Goal: Use online tool/utility: Utilize a website feature to perform a specific function

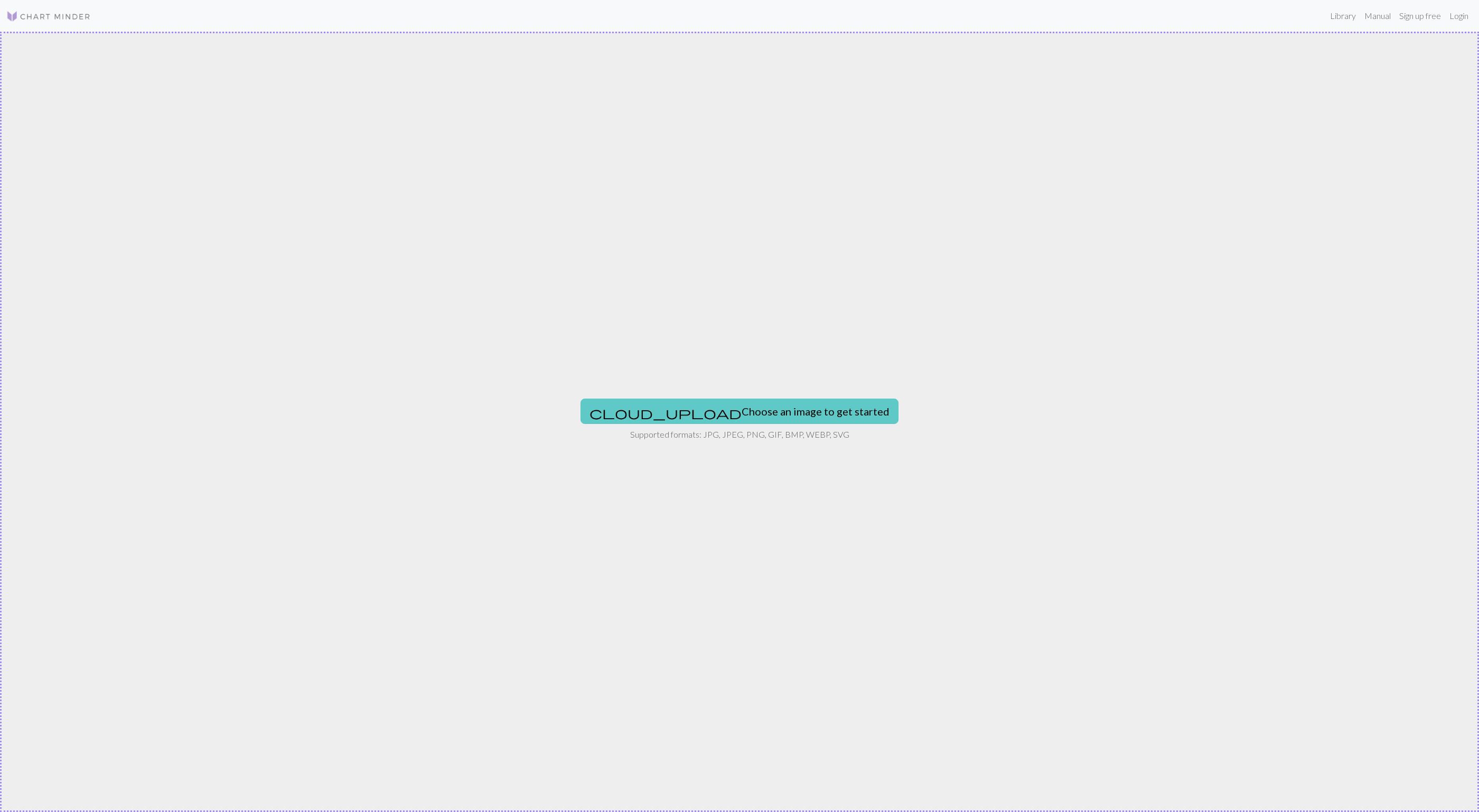
click at [791, 412] on button "cloud_upload Choose an image to get started" at bounding box center [739, 411] width 318 height 26
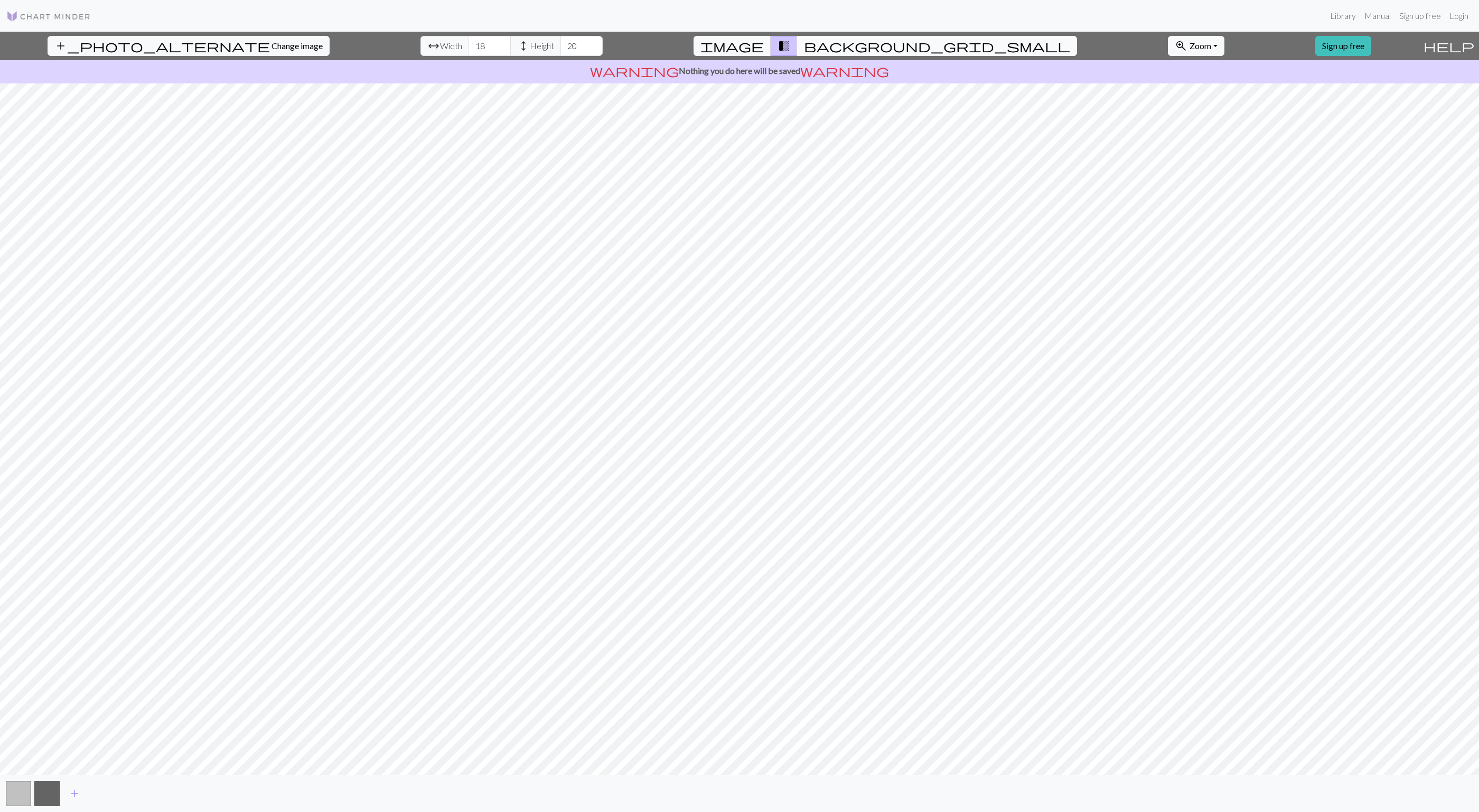
click at [824, 49] on span "background_grid_small" at bounding box center [937, 46] width 266 height 15
click at [790, 46] on span "transition_fade" at bounding box center [783, 46] width 12 height 15
type input "19"
click at [468, 40] on input "19" at bounding box center [489, 46] width 42 height 20
click at [560, 49] on input "19" at bounding box center [581, 46] width 42 height 20
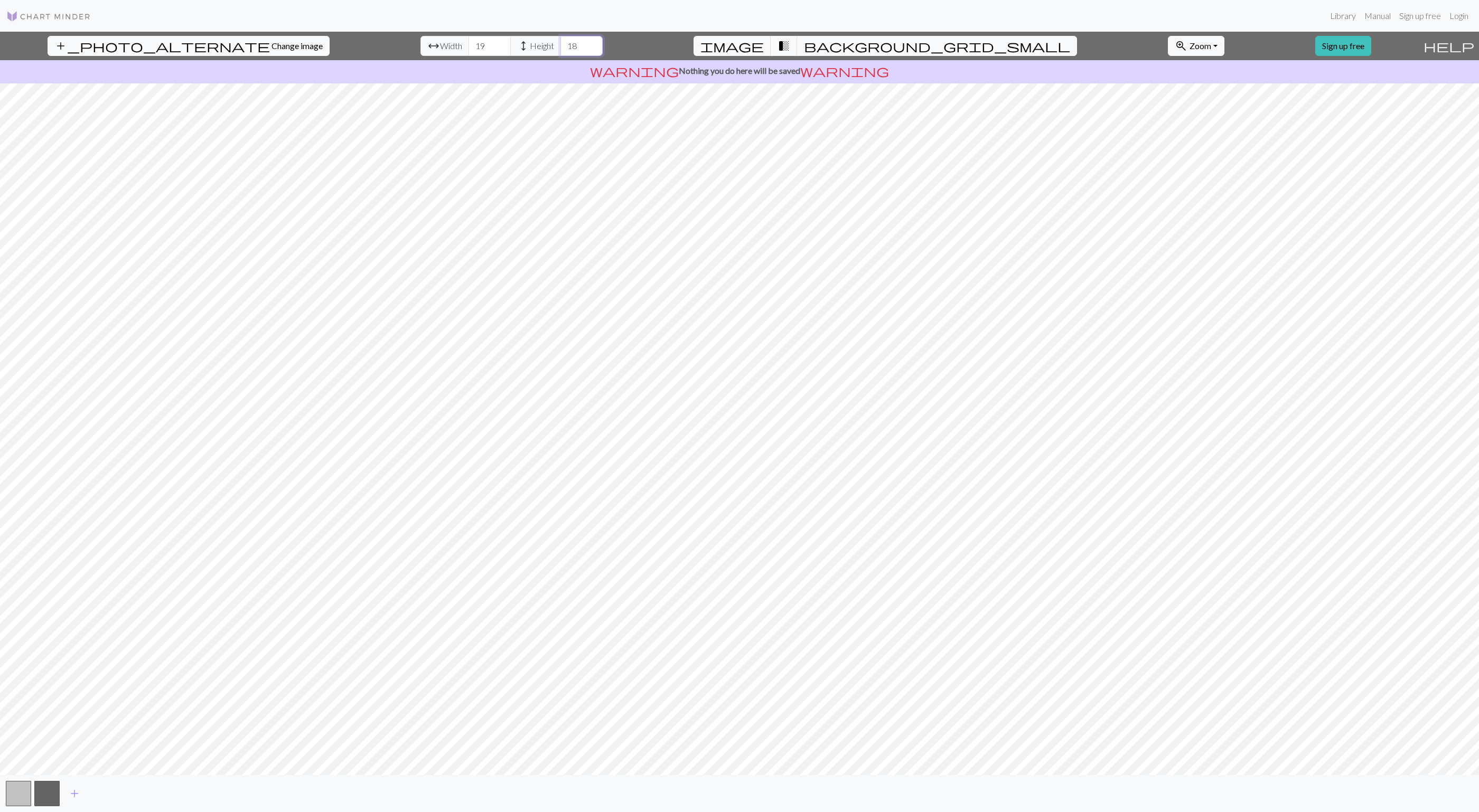
click at [560, 49] on input "18" at bounding box center [581, 46] width 42 height 20
type input "19"
click at [560, 42] on input "19" at bounding box center [581, 46] width 42 height 20
click at [468, 50] on input "18" at bounding box center [489, 46] width 42 height 20
type input "17"
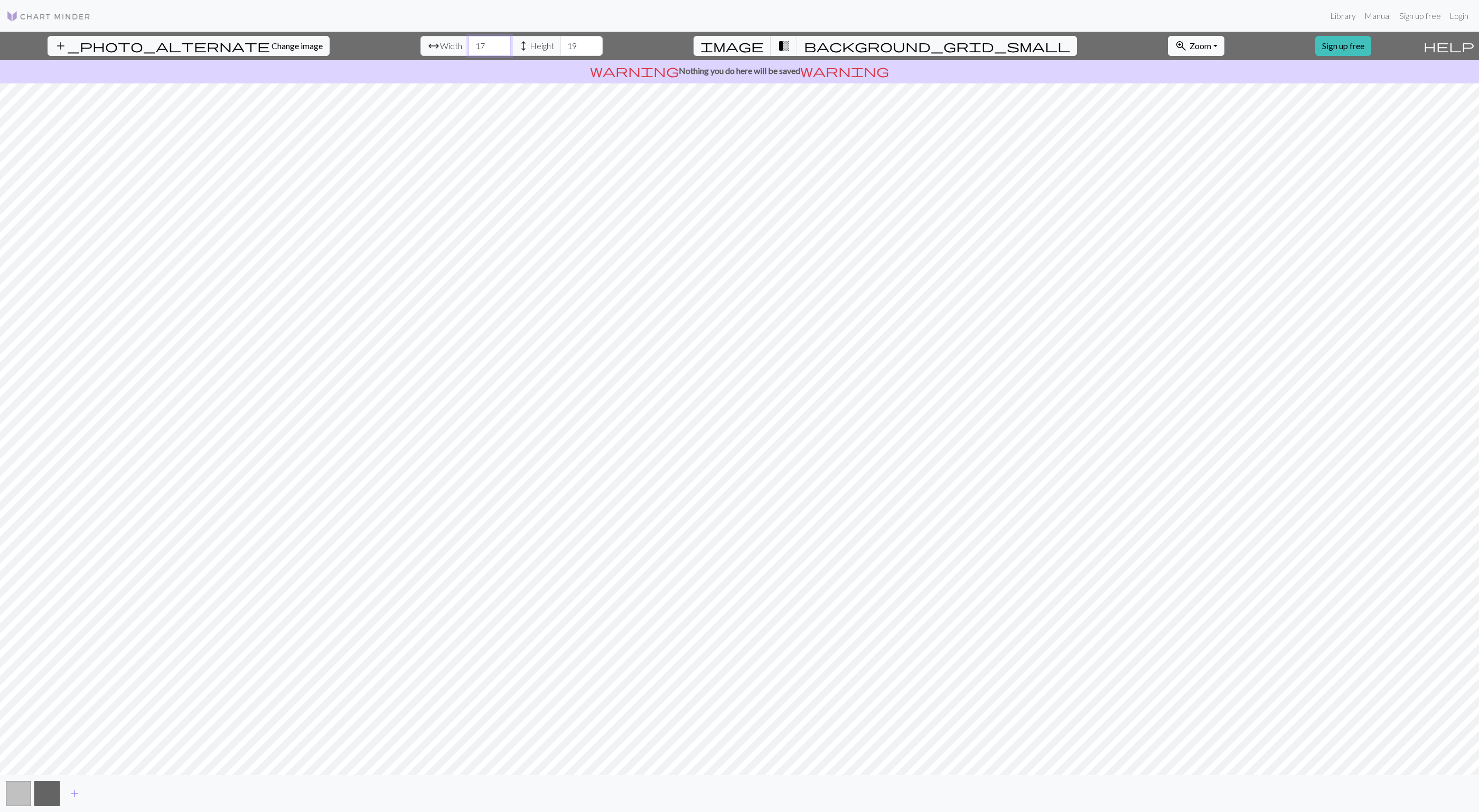
click at [468, 50] on input "17" at bounding box center [489, 46] width 42 height 20
click at [560, 50] on input "18" at bounding box center [581, 46] width 42 height 20
click at [560, 50] on input "17" at bounding box center [581, 46] width 42 height 20
click at [560, 40] on input "18" at bounding box center [581, 46] width 42 height 20
type input "19"
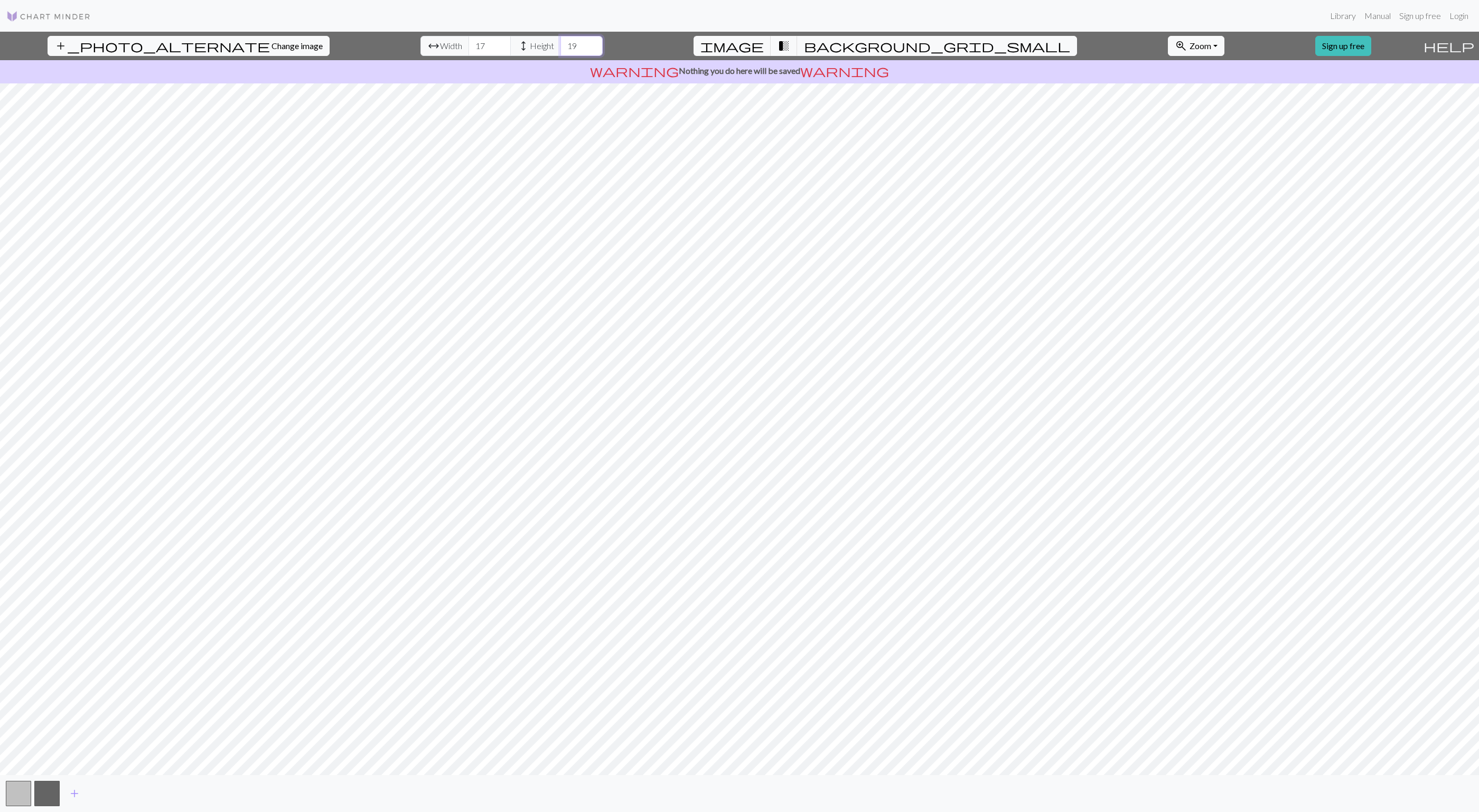
click at [560, 40] on input "19" at bounding box center [581, 46] width 42 height 20
click at [468, 43] on input "18" at bounding box center [489, 46] width 42 height 20
click at [468, 43] on input "19" at bounding box center [489, 46] width 42 height 20
click at [468, 43] on input "20" at bounding box center [489, 46] width 42 height 20
type input "21"
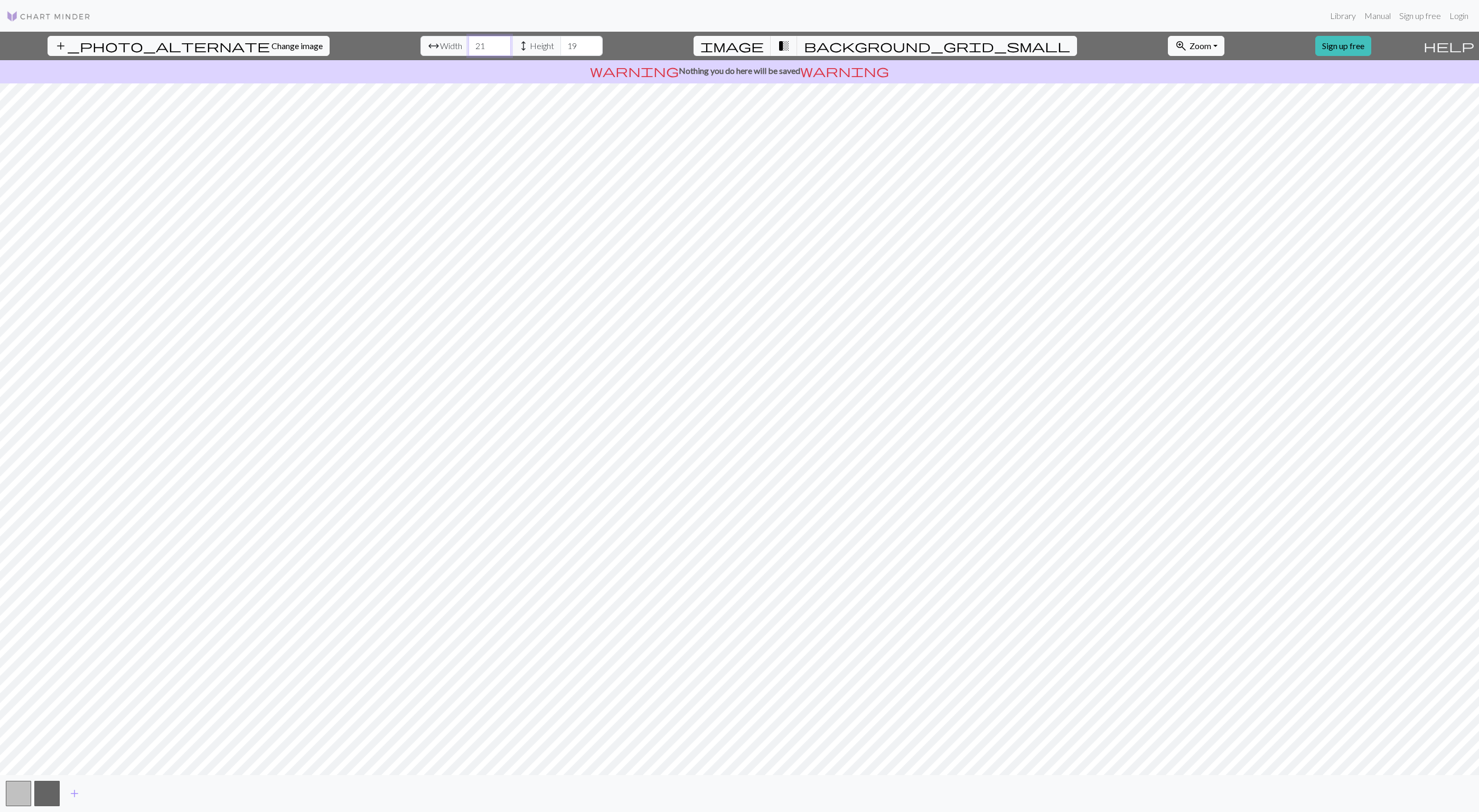
click at [468, 43] on input "21" at bounding box center [489, 46] width 42 height 20
click at [830, 45] on span "background_grid_small" at bounding box center [937, 46] width 266 height 15
click at [790, 43] on span "transition_fade" at bounding box center [783, 46] width 12 height 15
click at [764, 44] on span "image" at bounding box center [732, 46] width 64 height 15
click at [732, 777] on div "add_photo_alternate Change image arrow_range Width 21 height Height 19 image tr…" at bounding box center [739, 422] width 1479 height 781
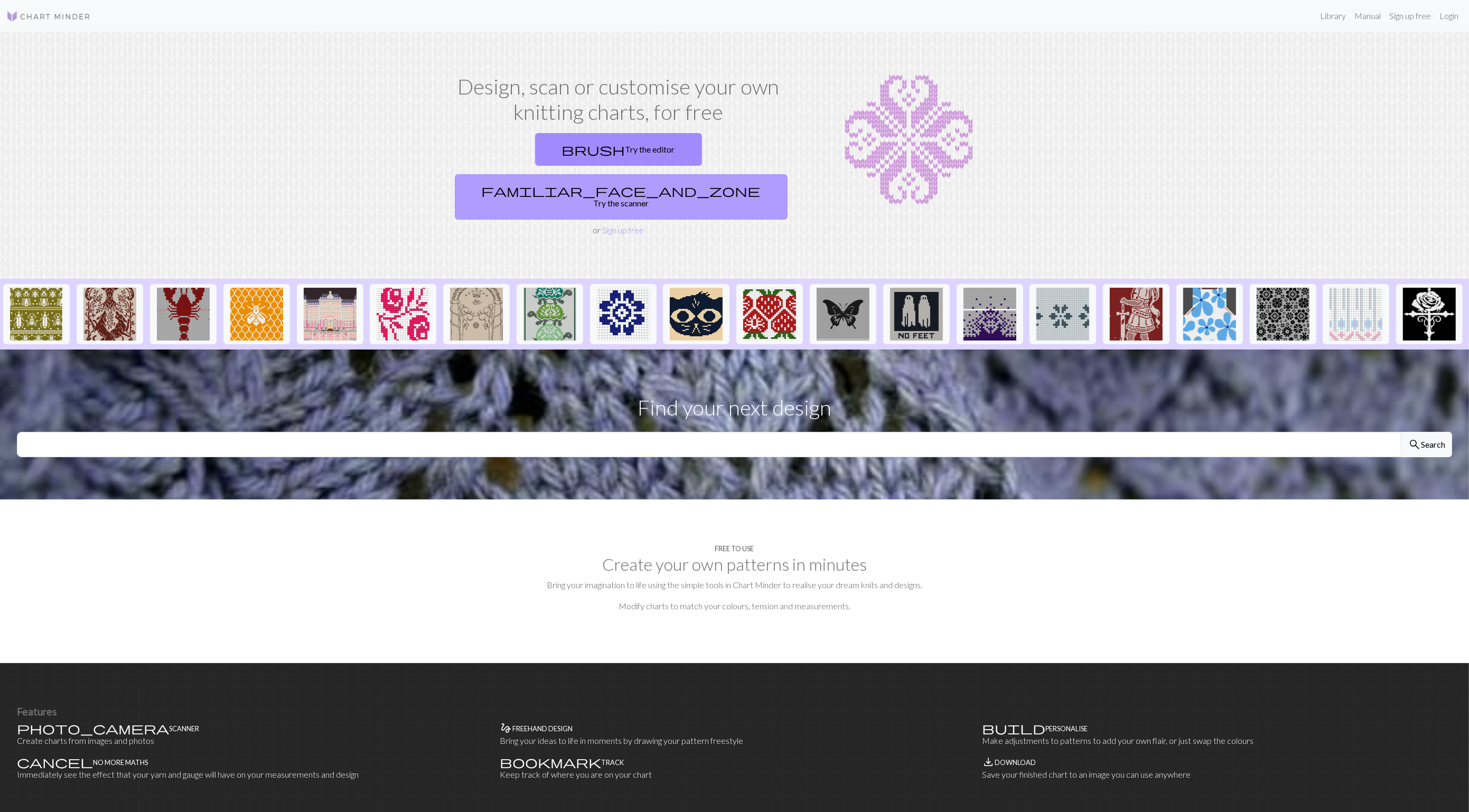
click at [682, 174] on link "familiar_face_and_zone Try the scanner" at bounding box center [621, 197] width 333 height 45
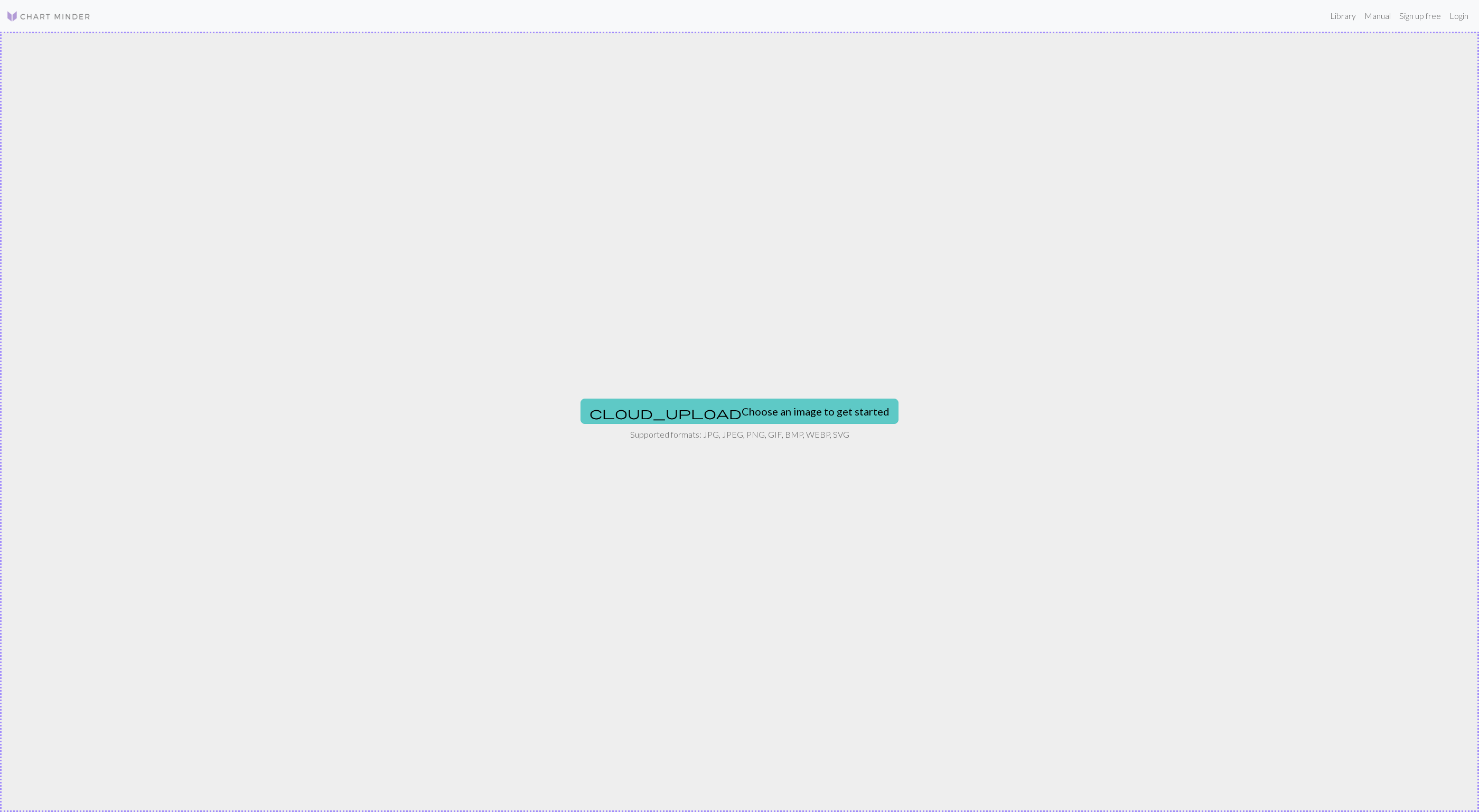
click at [722, 410] on button "cloud_upload Choose an image to get started" at bounding box center [739, 411] width 318 height 26
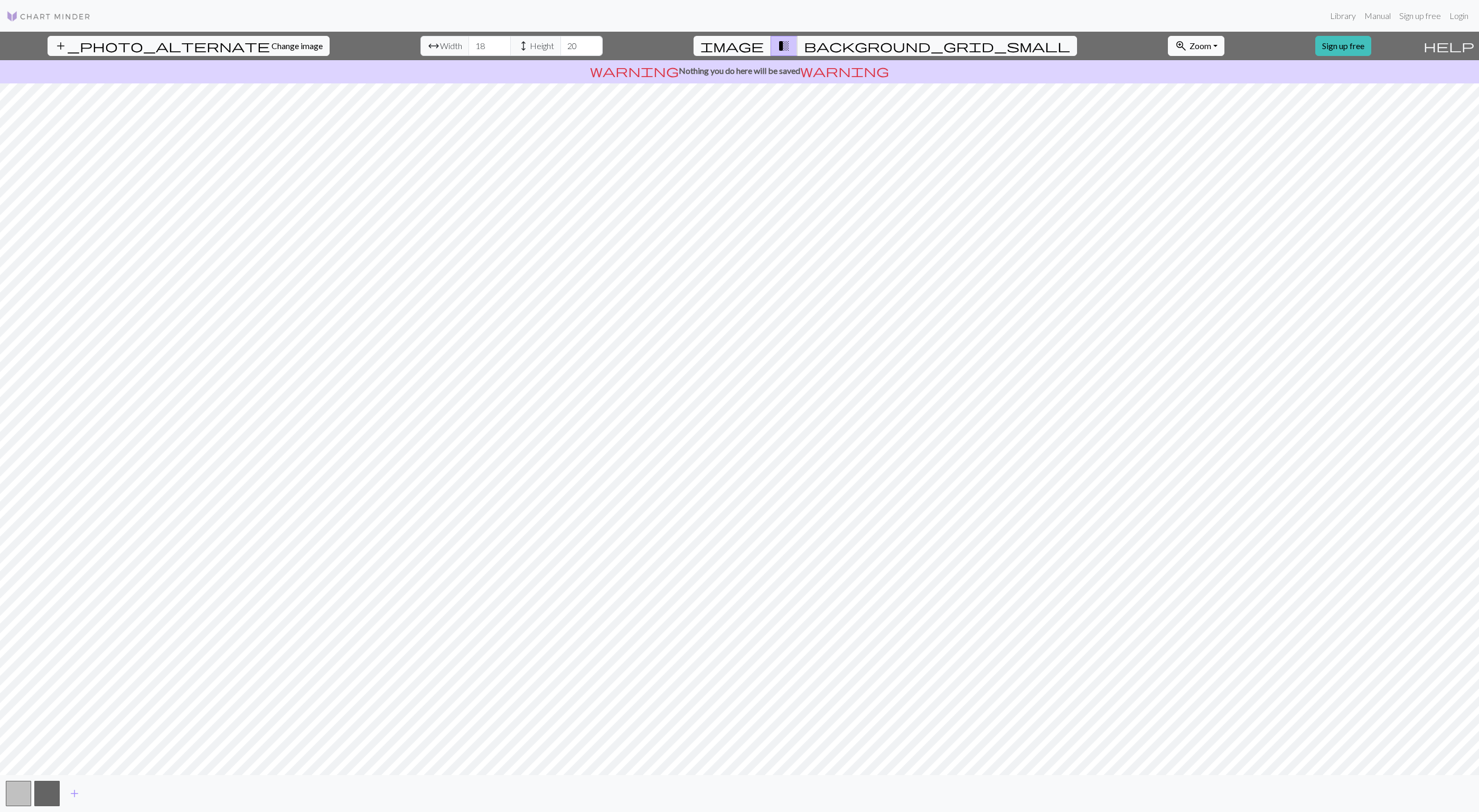
click at [1168, 44] on button "zoom_in Zoom Zoom" at bounding box center [1196, 46] width 56 height 20
click at [1168, 129] on button "50%" at bounding box center [1210, 129] width 83 height 17
click at [1168, 48] on button "zoom_in Zoom Zoom" at bounding box center [1196, 46] width 56 height 20
click at [1168, 138] on button "100%" at bounding box center [1210, 146] width 83 height 17
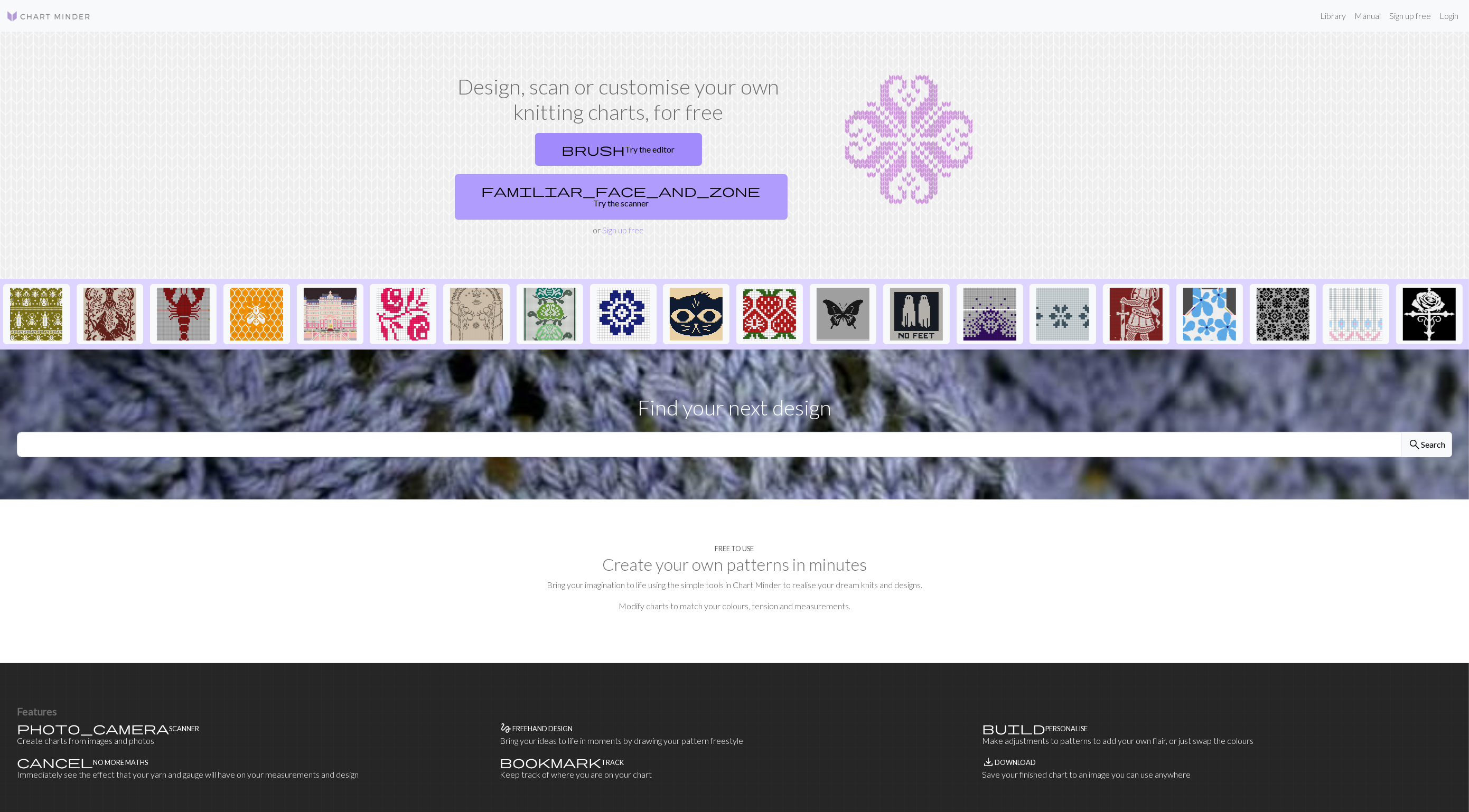
click at [683, 174] on link "familiar_face_and_zone Try the scanner" at bounding box center [621, 197] width 333 height 45
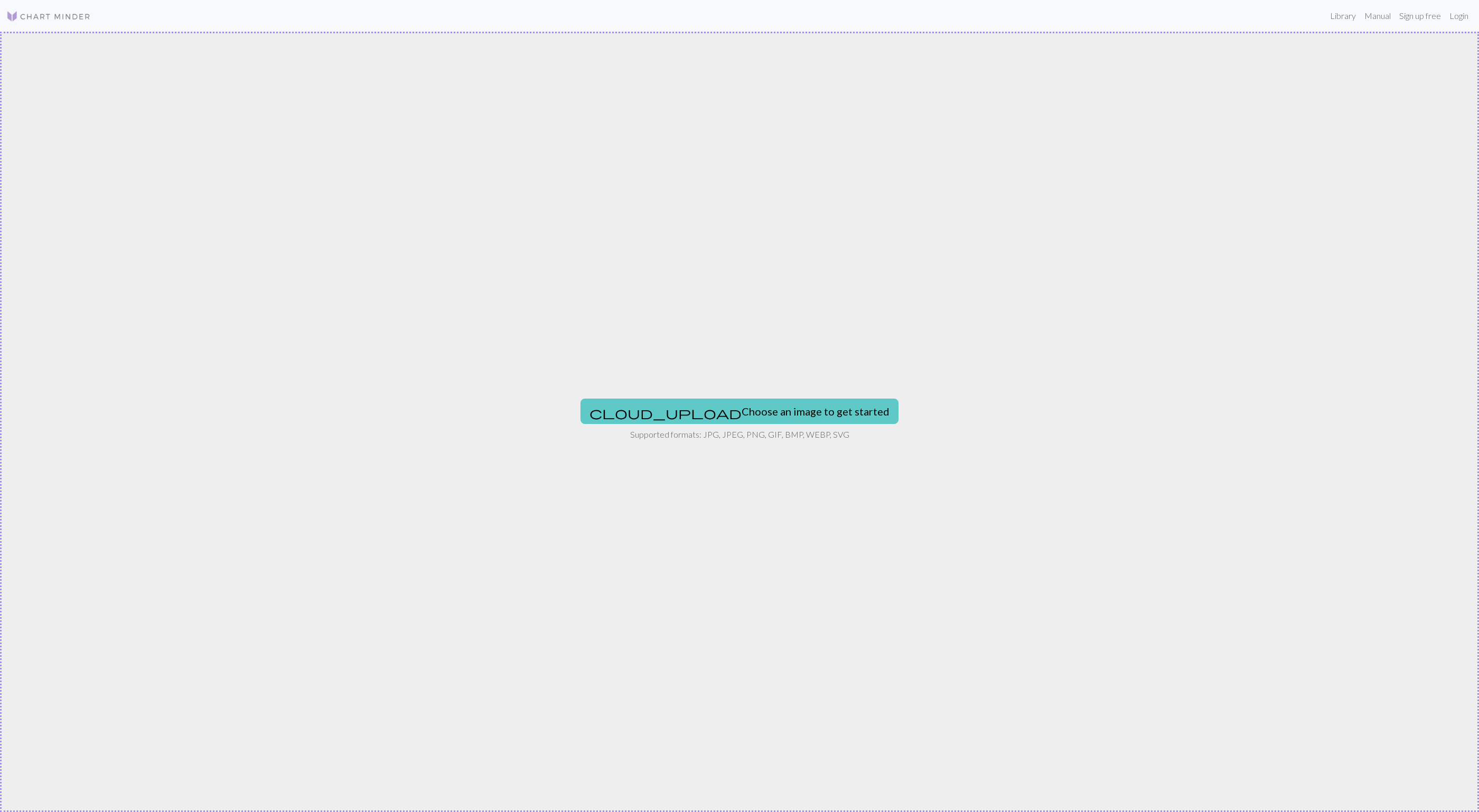
click at [686, 417] on button "cloud_upload Choose an image to get started" at bounding box center [739, 411] width 318 height 26
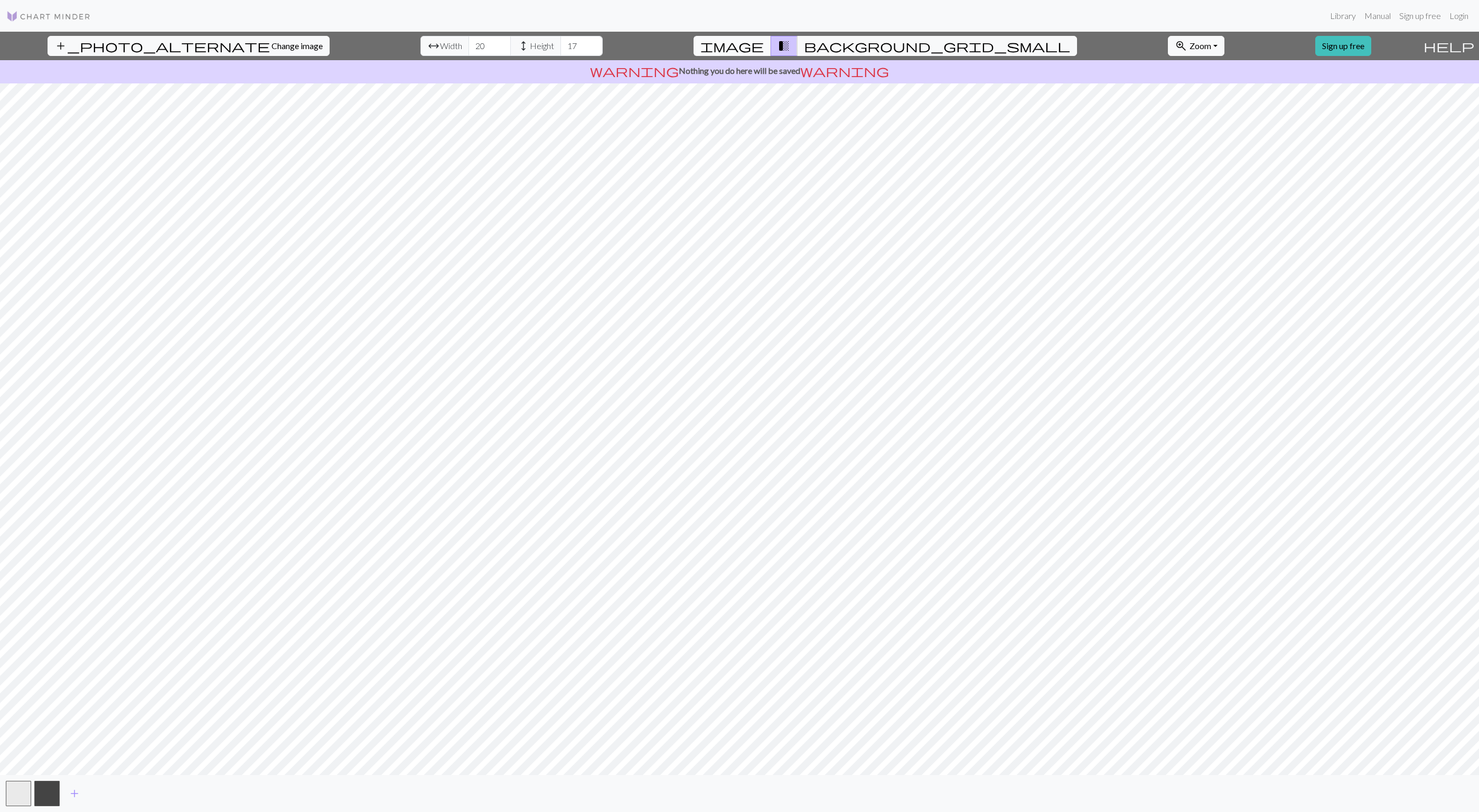
click at [764, 48] on span "image" at bounding box center [732, 46] width 64 height 15
click at [830, 43] on span "background_grid_small" at bounding box center [937, 46] width 266 height 15
click at [468, 41] on input "21" at bounding box center [489, 46] width 42 height 20
type input "22"
click at [468, 41] on input "22" at bounding box center [489, 46] width 42 height 20
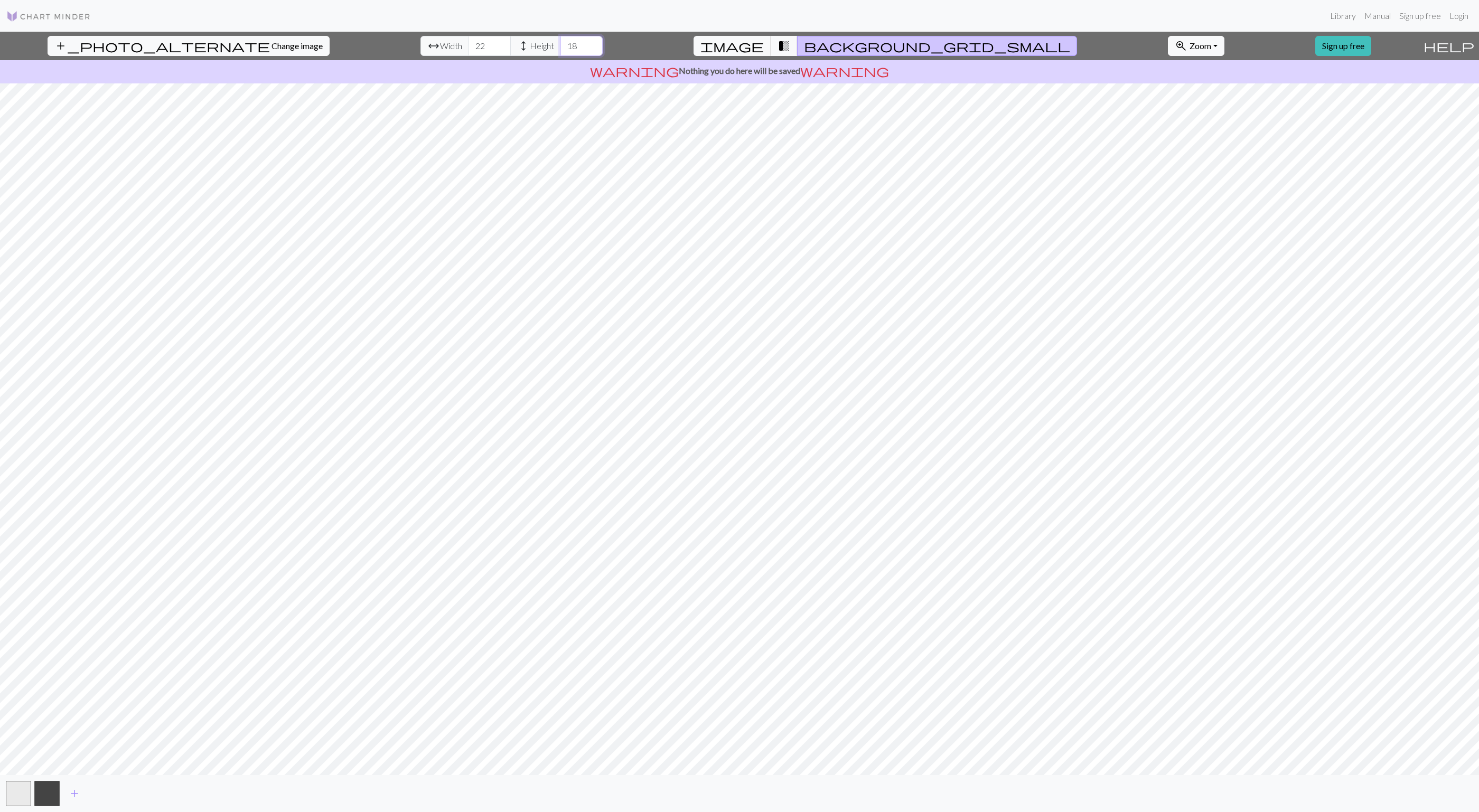
click at [560, 41] on input "18" at bounding box center [581, 46] width 42 height 20
type input "19"
click at [560, 41] on input "19" at bounding box center [581, 46] width 42 height 20
type input "23"
click at [468, 41] on input "23" at bounding box center [489, 46] width 42 height 20
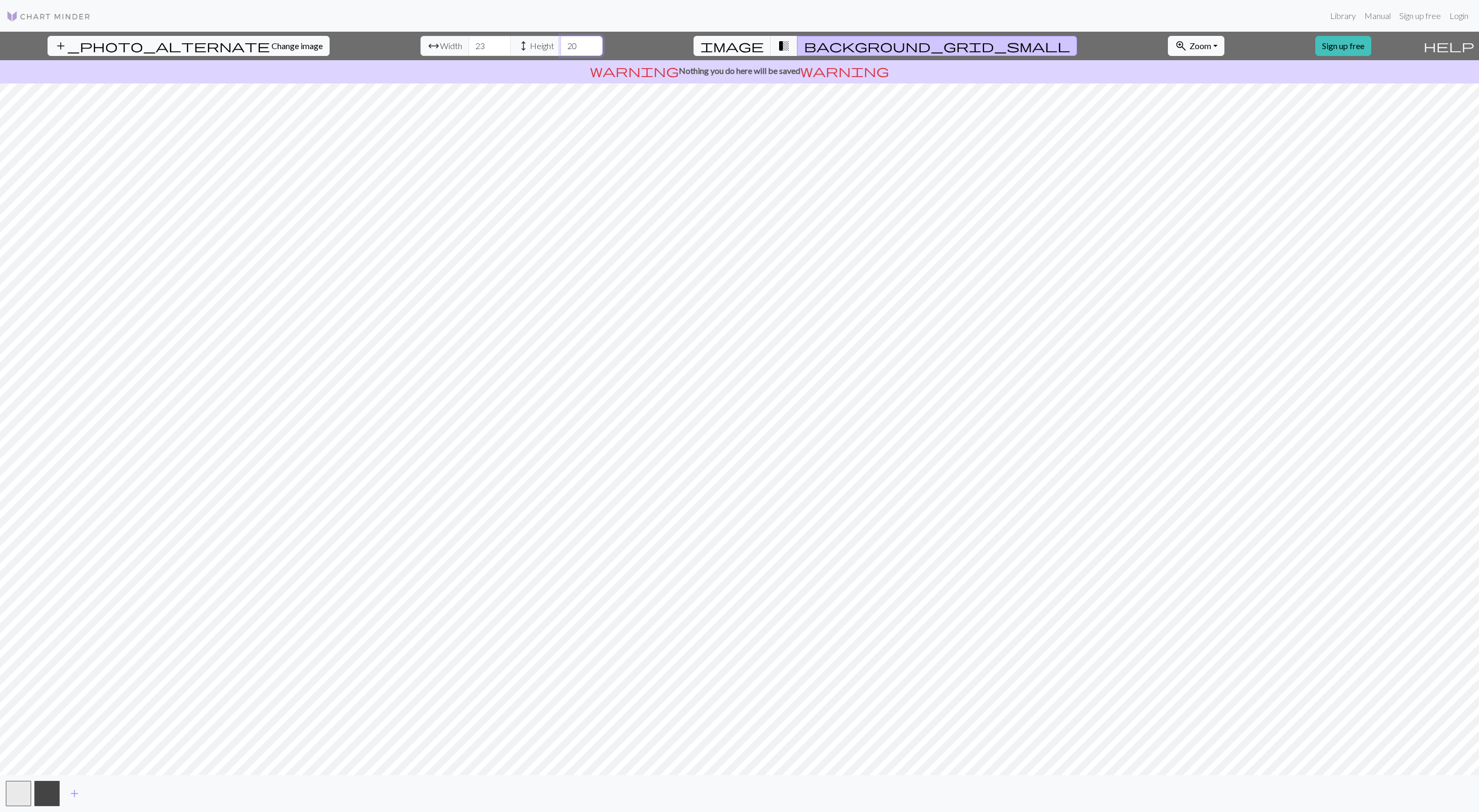
type input "20"
click at [560, 45] on input "20" at bounding box center [581, 46] width 42 height 20
click at [468, 43] on input "24" at bounding box center [489, 46] width 42 height 20
type input "25"
click at [468, 43] on input "25" at bounding box center [489, 46] width 42 height 20
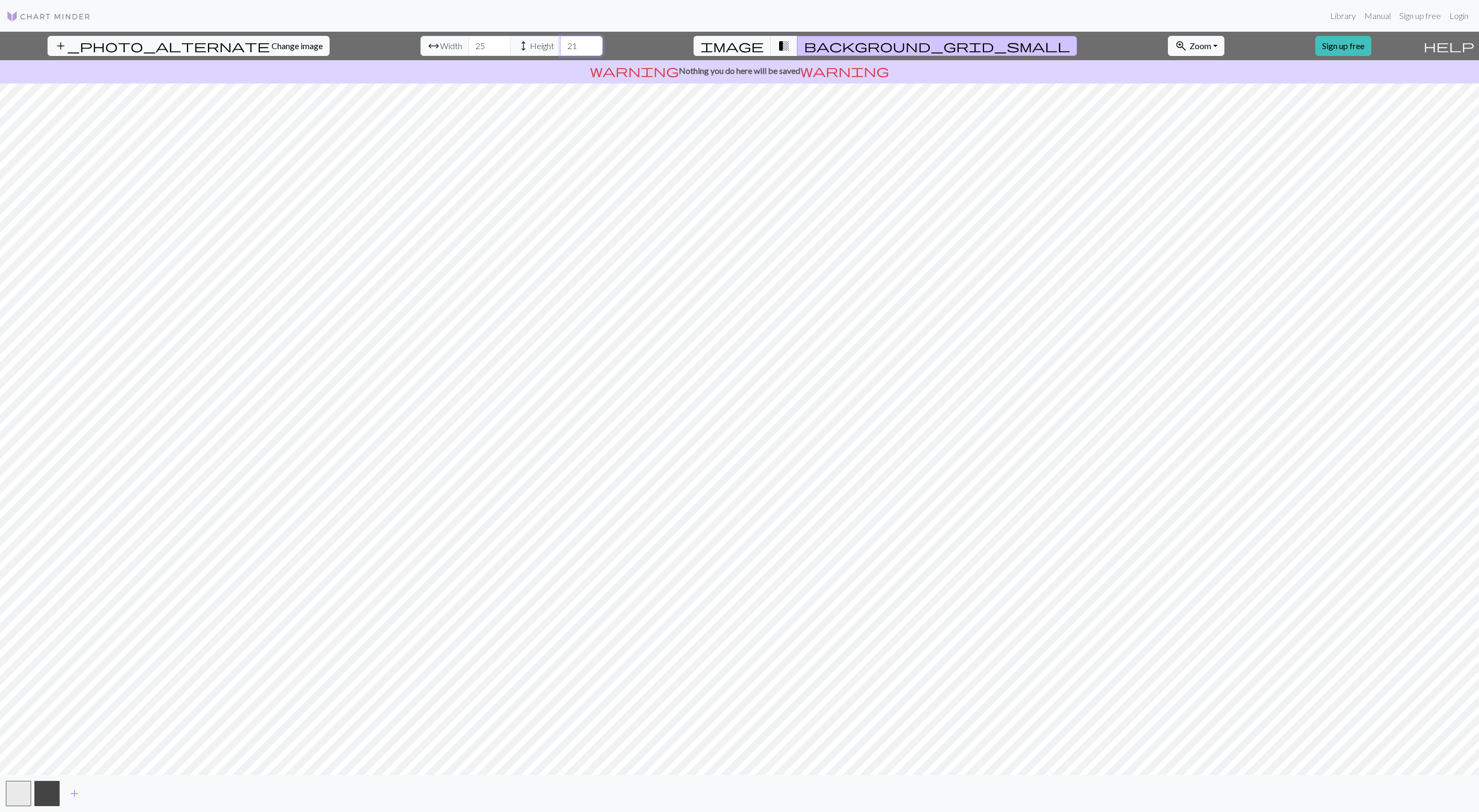
click at [560, 42] on input "21" at bounding box center [581, 46] width 42 height 20
click at [560, 42] on input "22" at bounding box center [581, 46] width 42 height 20
type input "23"
click at [560, 42] on input "23" at bounding box center [581, 46] width 42 height 20
click at [468, 42] on input "26" at bounding box center [489, 46] width 42 height 20
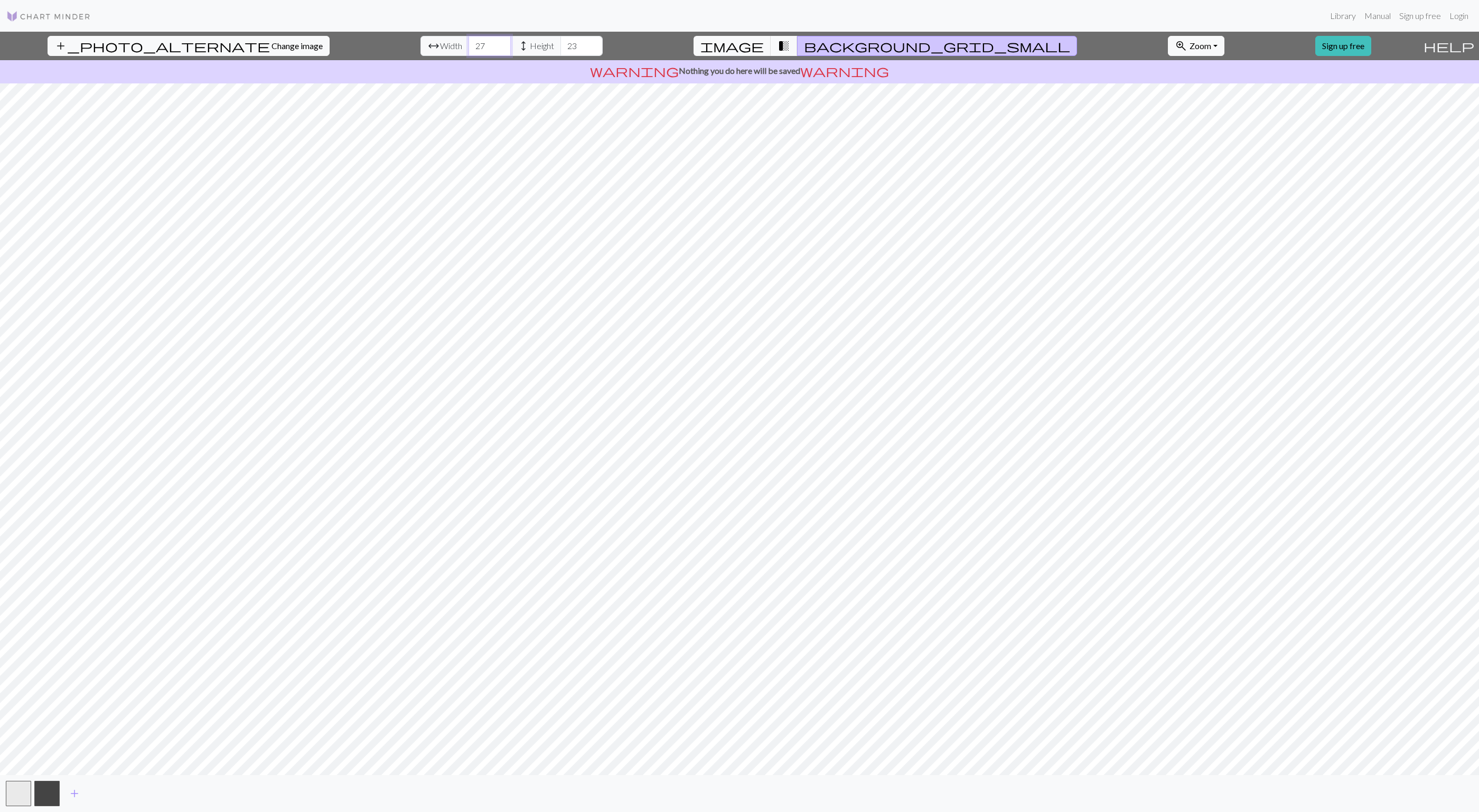
click at [468, 42] on input "27" at bounding box center [489, 46] width 42 height 20
click at [468, 52] on input "26" at bounding box center [489, 46] width 42 height 20
type input "25"
click at [468, 52] on input "25" at bounding box center [489, 46] width 42 height 20
click at [560, 53] on input "23" at bounding box center [581, 46] width 42 height 20
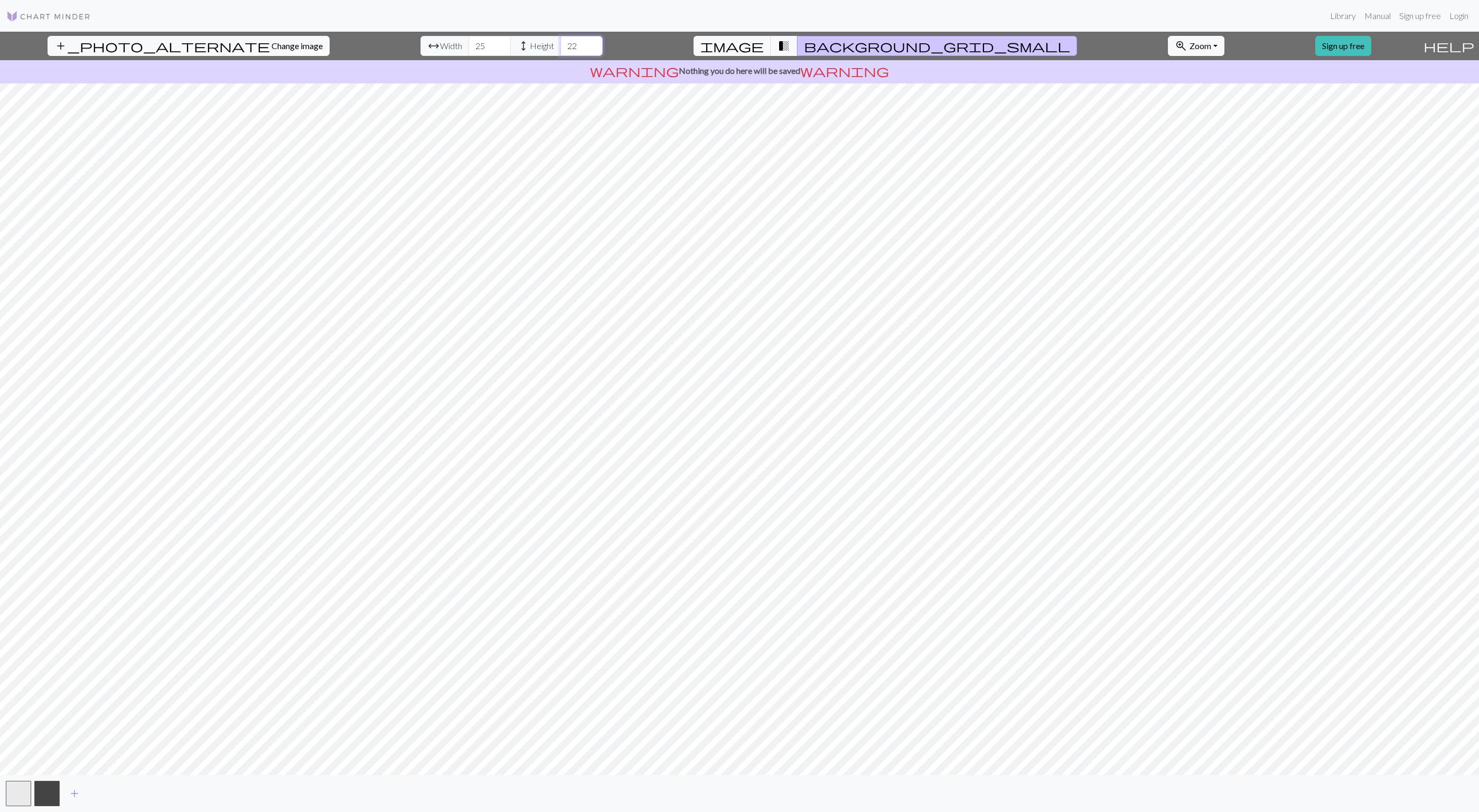
click at [560, 50] on input "22" at bounding box center [581, 46] width 42 height 20
click at [560, 50] on input "21" at bounding box center [581, 46] width 42 height 20
click at [560, 50] on input "20" at bounding box center [581, 46] width 42 height 20
click at [560, 50] on input "19" at bounding box center [581, 46] width 42 height 20
click at [560, 40] on input "20" at bounding box center [581, 46] width 42 height 20
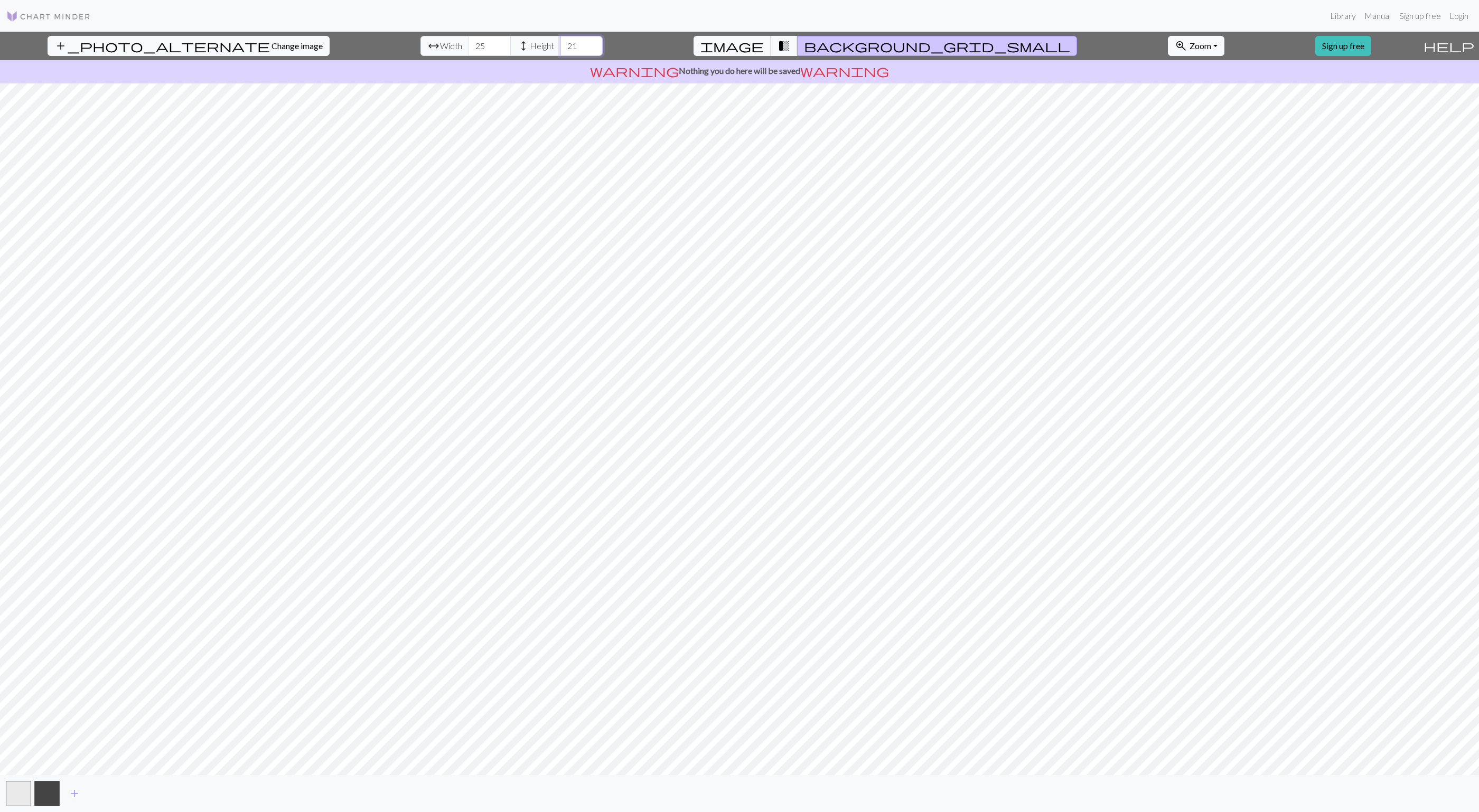
click at [560, 40] on input "21" at bounding box center [581, 46] width 42 height 20
click at [560, 40] on input "22" at bounding box center [581, 46] width 42 height 20
click at [560, 40] on input "23" at bounding box center [581, 46] width 42 height 20
click at [560, 50] on input "22" at bounding box center [581, 46] width 42 height 20
click at [560, 50] on input "21" at bounding box center [581, 46] width 42 height 20
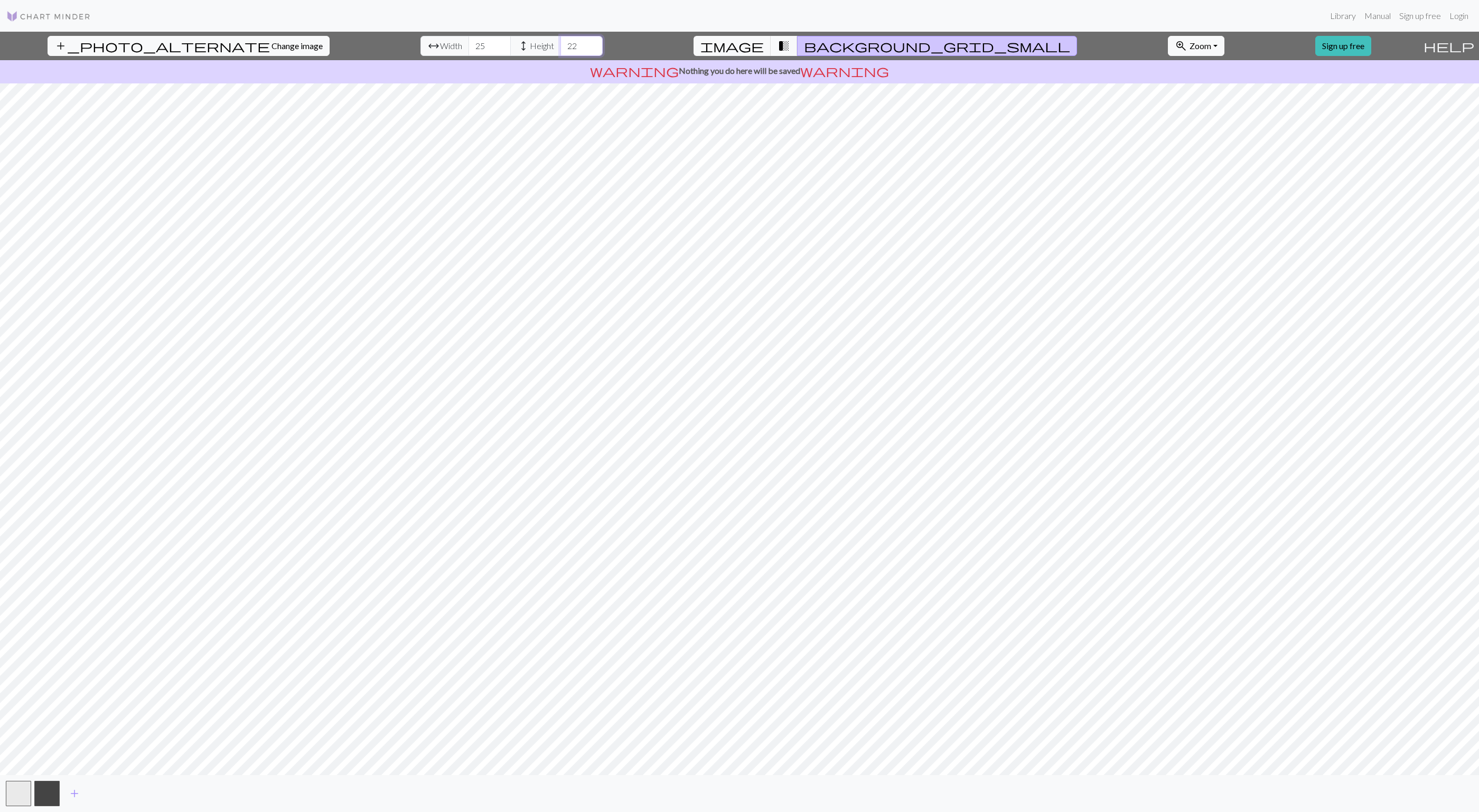
click at [560, 40] on input "22" at bounding box center [581, 46] width 42 height 20
type input "23"
click at [560, 40] on input "23" at bounding box center [581, 46] width 42 height 20
click at [468, 42] on input "26" at bounding box center [489, 46] width 42 height 20
click at [468, 42] on input "27" at bounding box center [489, 46] width 42 height 20
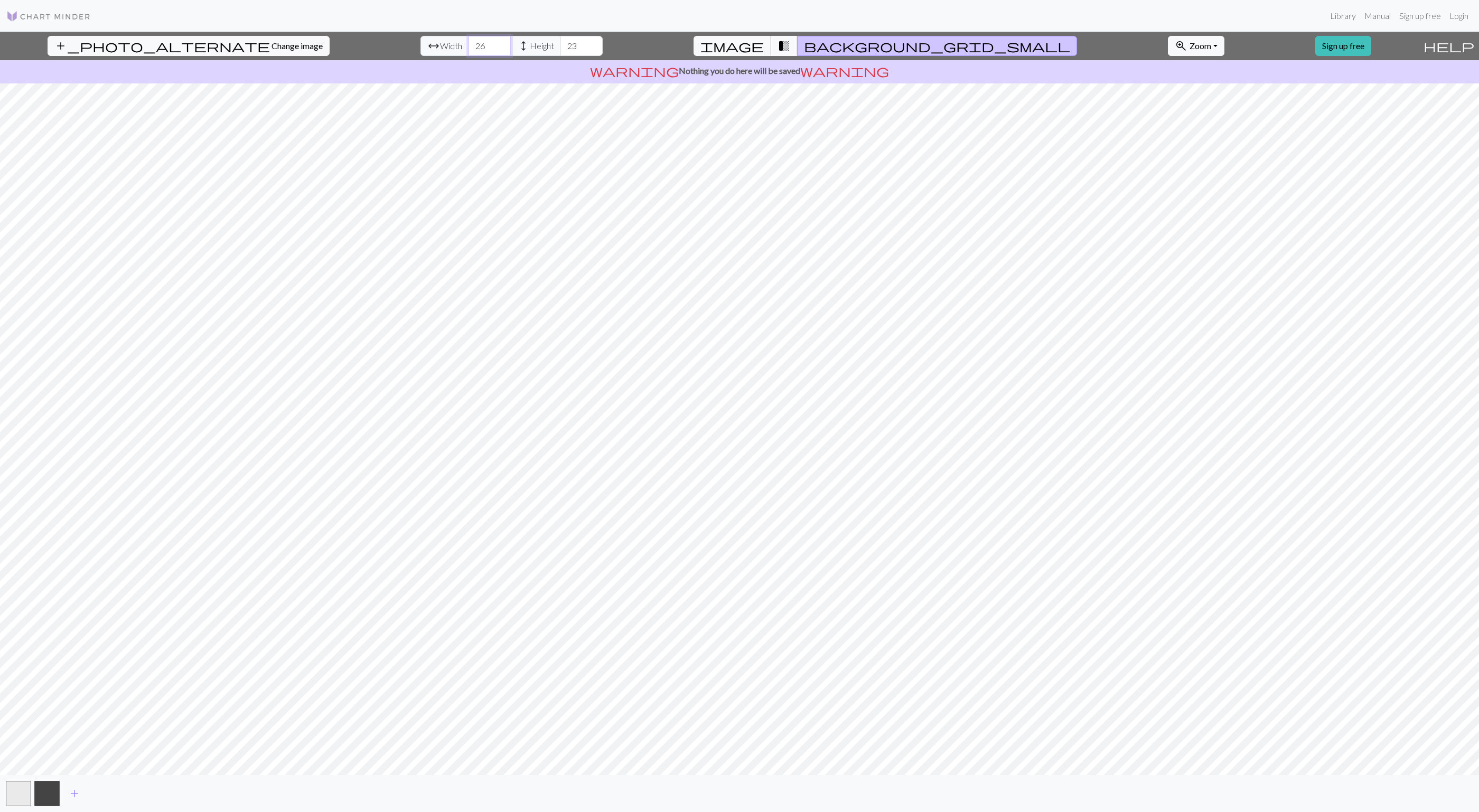
click at [468, 49] on input "26" at bounding box center [489, 46] width 42 height 20
type input "25"
click at [468, 49] on input "25" at bounding box center [489, 46] width 42 height 20
click at [560, 50] on input "22" at bounding box center [581, 46] width 42 height 20
click at [560, 50] on input "21" at bounding box center [581, 46] width 42 height 20
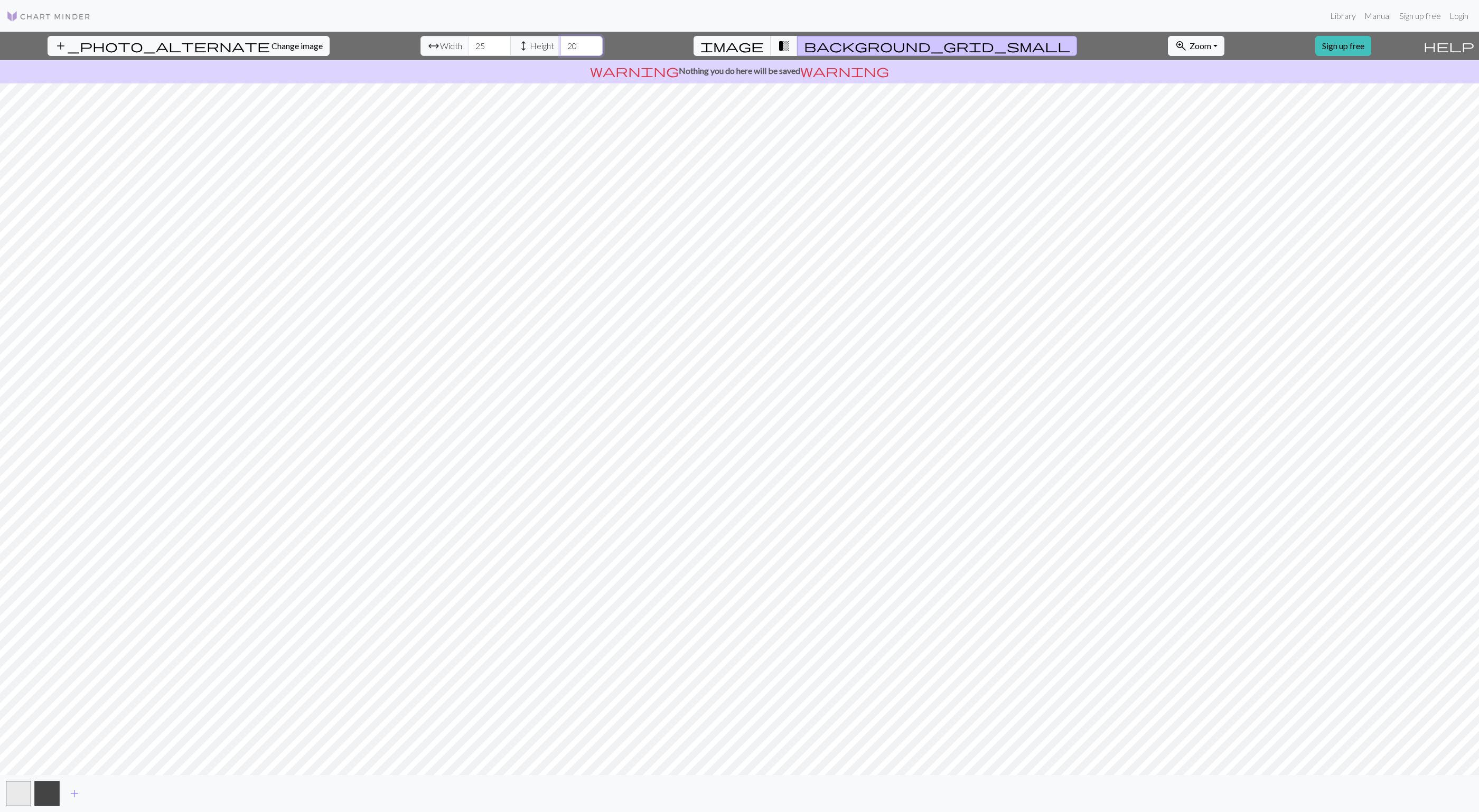
click at [560, 50] on input "20" at bounding box center [581, 46] width 42 height 20
click at [560, 50] on input "19" at bounding box center [581, 46] width 42 height 20
click at [560, 50] on input "18" at bounding box center [581, 46] width 42 height 20
click at [560, 50] on input "17" at bounding box center [581, 46] width 42 height 20
click at [560, 43] on input "18" at bounding box center [581, 46] width 42 height 20
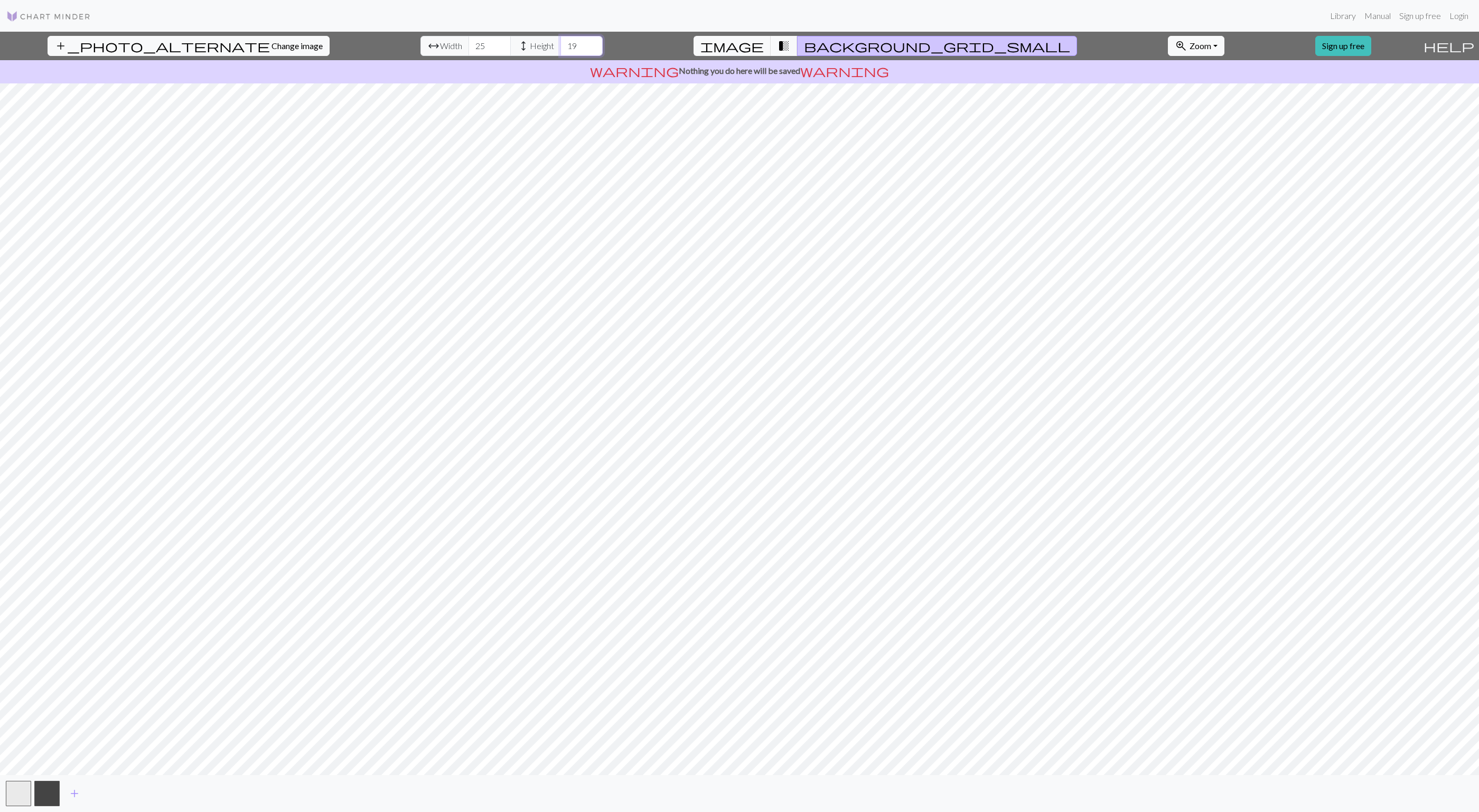
click at [560, 43] on input "19" at bounding box center [581, 46] width 42 height 20
click at [560, 43] on input "20" at bounding box center [581, 46] width 42 height 20
click at [560, 43] on input "21" at bounding box center [581, 46] width 42 height 20
click at [560, 43] on input "22" at bounding box center [581, 46] width 42 height 20
click at [560, 43] on input "23" at bounding box center [581, 46] width 42 height 20
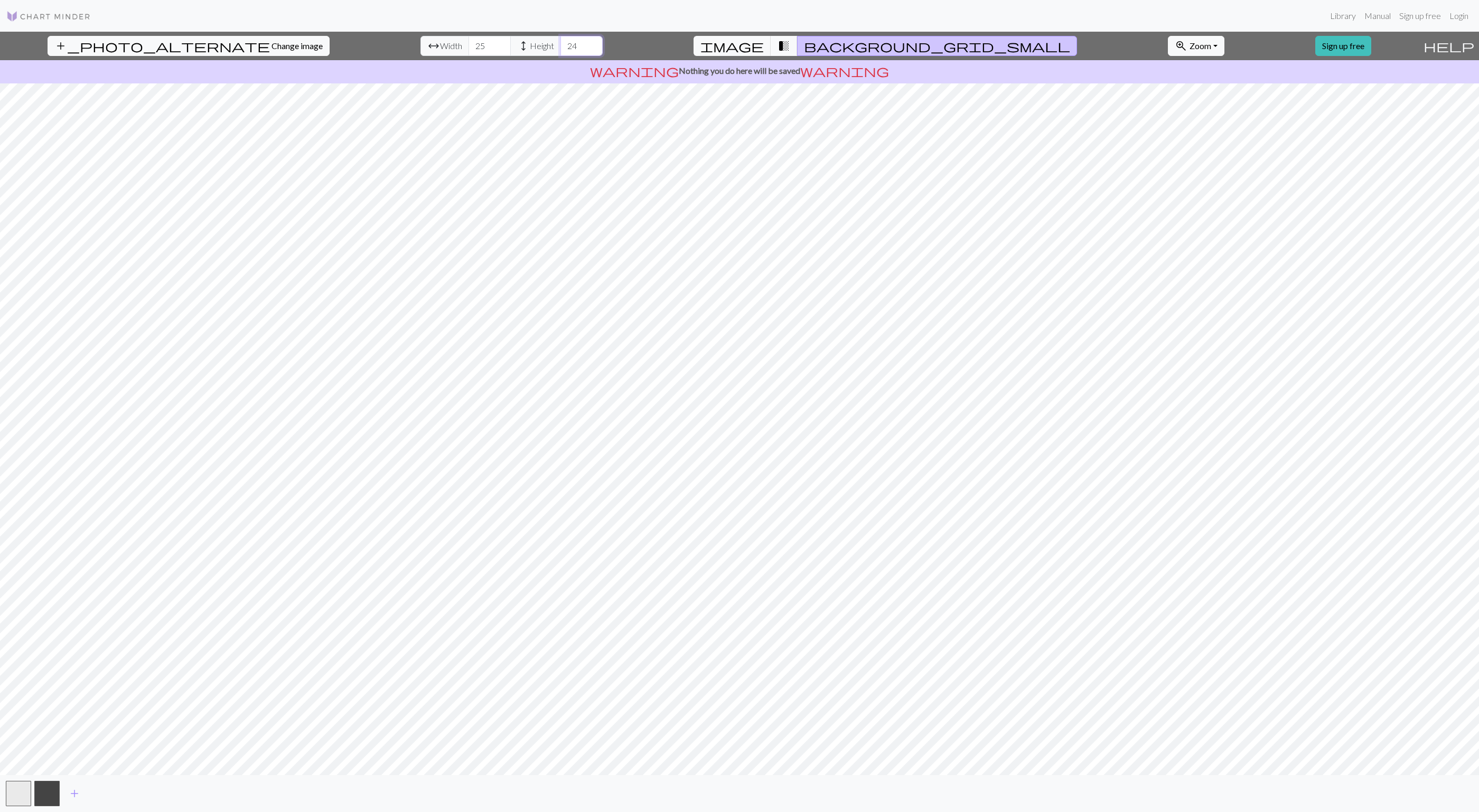
click at [560, 41] on input "24" at bounding box center [581, 46] width 42 height 20
click at [560, 41] on input "25" at bounding box center [581, 46] width 42 height 20
click at [560, 41] on input "26" at bounding box center [581, 46] width 42 height 20
click at [560, 48] on input "25" at bounding box center [581, 46] width 42 height 20
click at [560, 48] on input "24" at bounding box center [581, 46] width 42 height 20
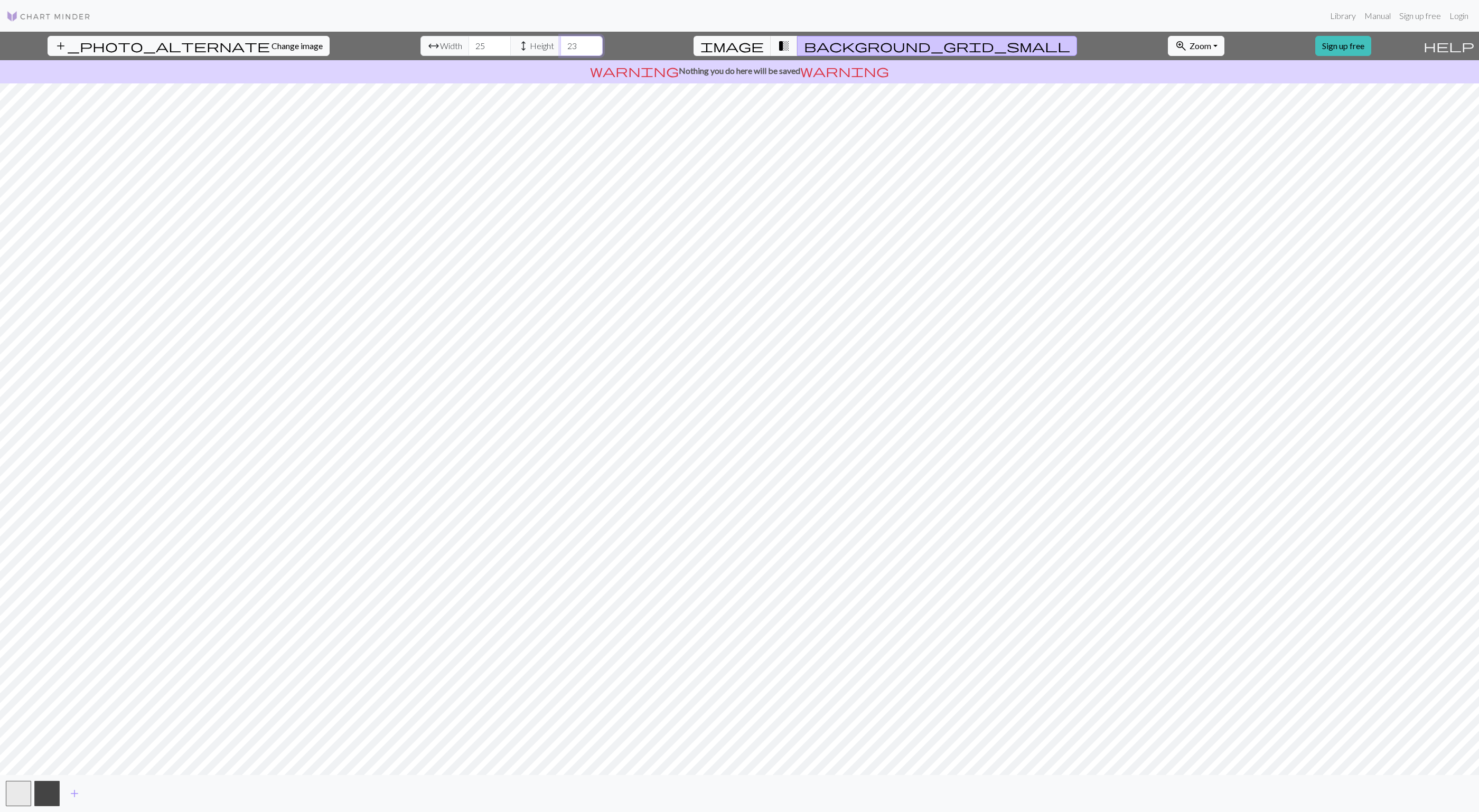
click at [560, 48] on input "23" at bounding box center [581, 46] width 42 height 20
click at [560, 48] on input "22" at bounding box center [581, 46] width 42 height 20
click at [560, 48] on input "21" at bounding box center [581, 46] width 42 height 20
click at [560, 48] on input "20" at bounding box center [581, 46] width 42 height 20
click at [560, 48] on input "19" at bounding box center [581, 46] width 42 height 20
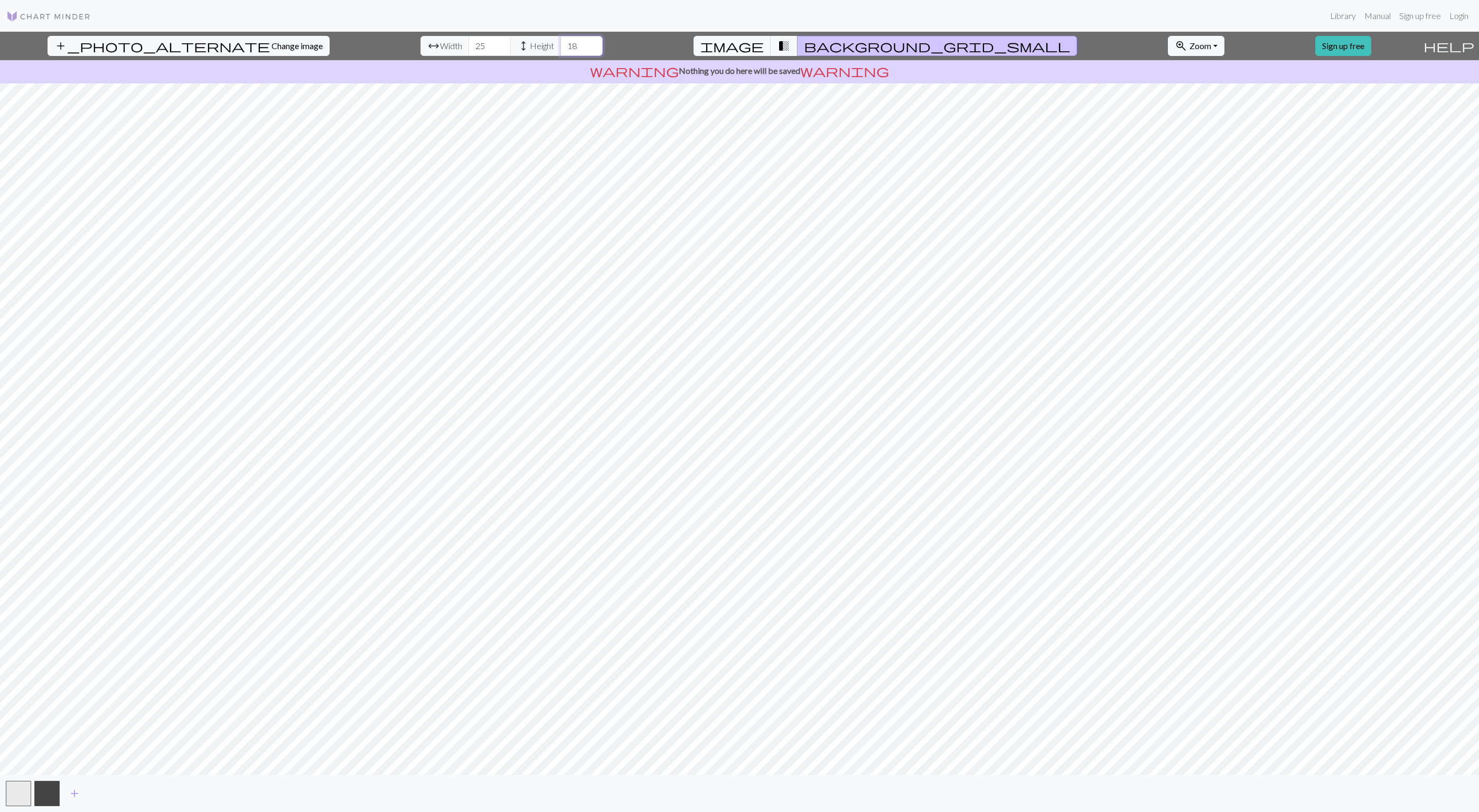
click at [560, 48] on input "18" at bounding box center [581, 46] width 42 height 20
click at [560, 48] on input "17" at bounding box center [581, 46] width 42 height 20
click at [560, 48] on input "16" at bounding box center [581, 46] width 42 height 20
click at [560, 48] on input "15" at bounding box center [581, 46] width 42 height 20
click at [560, 48] on input "14" at bounding box center [581, 46] width 42 height 20
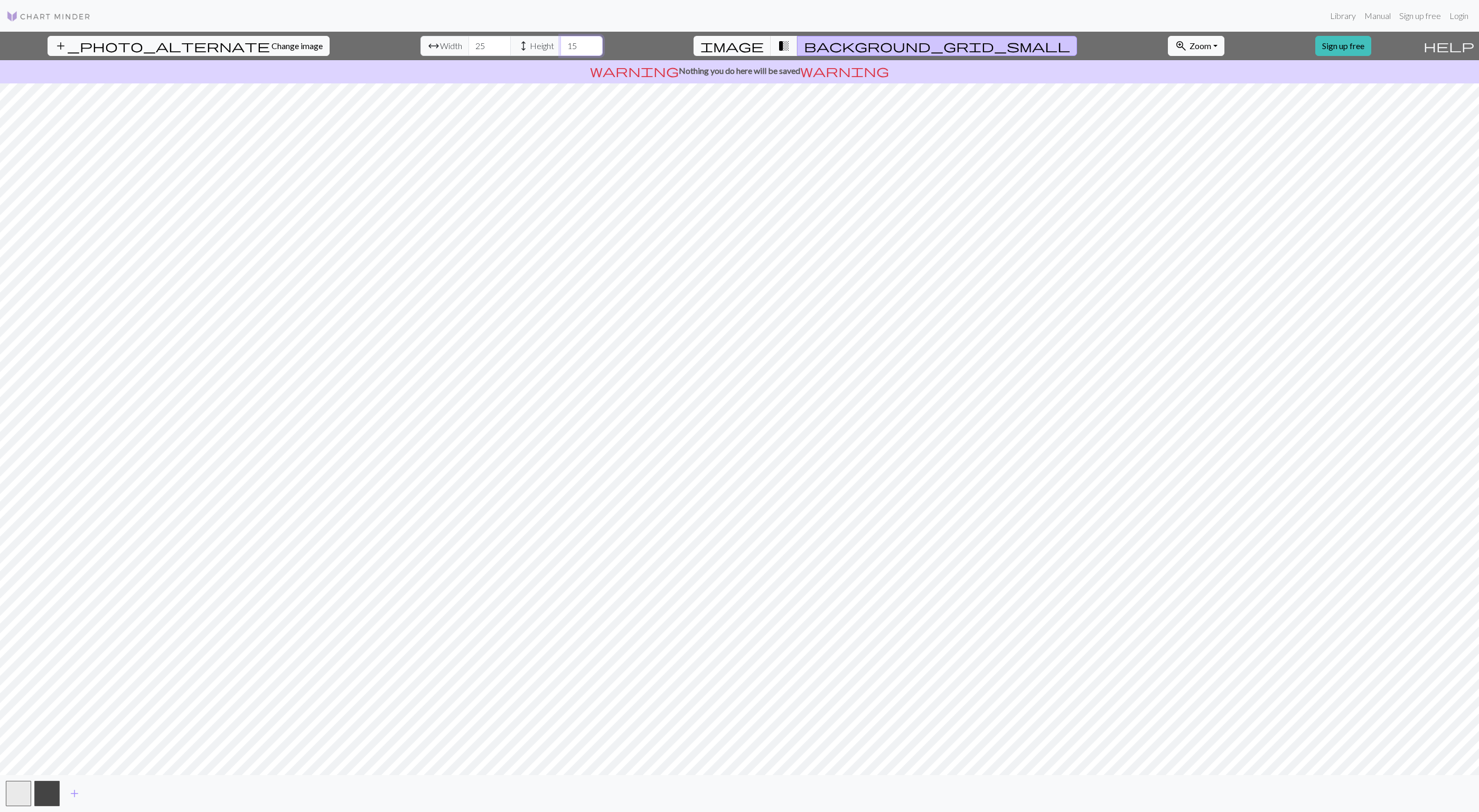
click at [560, 43] on input "15" at bounding box center [581, 46] width 42 height 20
click at [560, 43] on input "16" at bounding box center [581, 46] width 42 height 20
click at [560, 43] on input "17" at bounding box center [581, 46] width 42 height 20
click at [560, 43] on input "18" at bounding box center [581, 46] width 42 height 20
click at [560, 43] on input "19" at bounding box center [581, 46] width 42 height 20
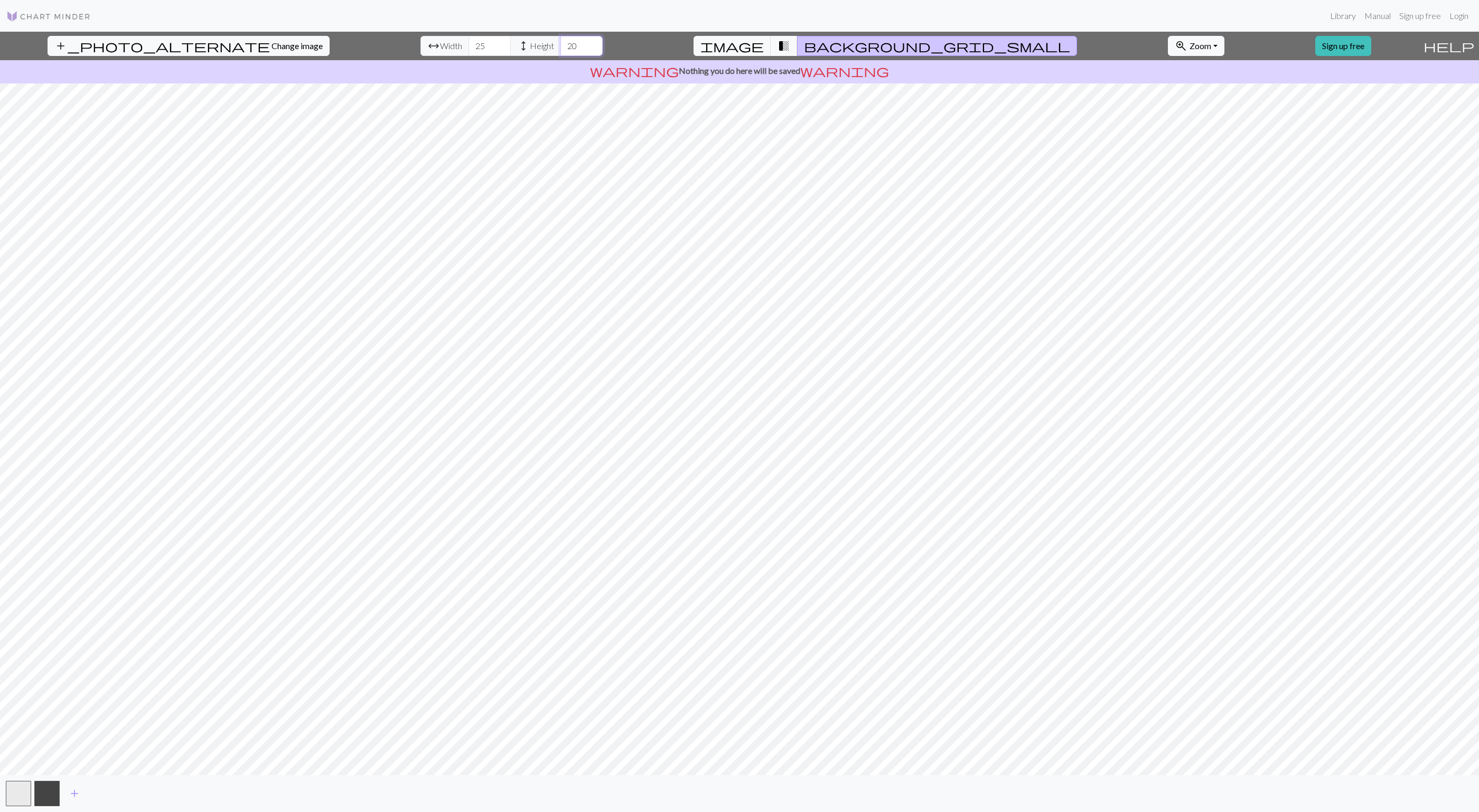
click at [560, 43] on input "20" at bounding box center [581, 46] width 42 height 20
click at [560, 49] on input "19" at bounding box center [581, 46] width 42 height 20
click at [560, 43] on input "20" at bounding box center [581, 46] width 42 height 20
click at [560, 43] on input "21" at bounding box center [581, 46] width 42 height 20
type input "22"
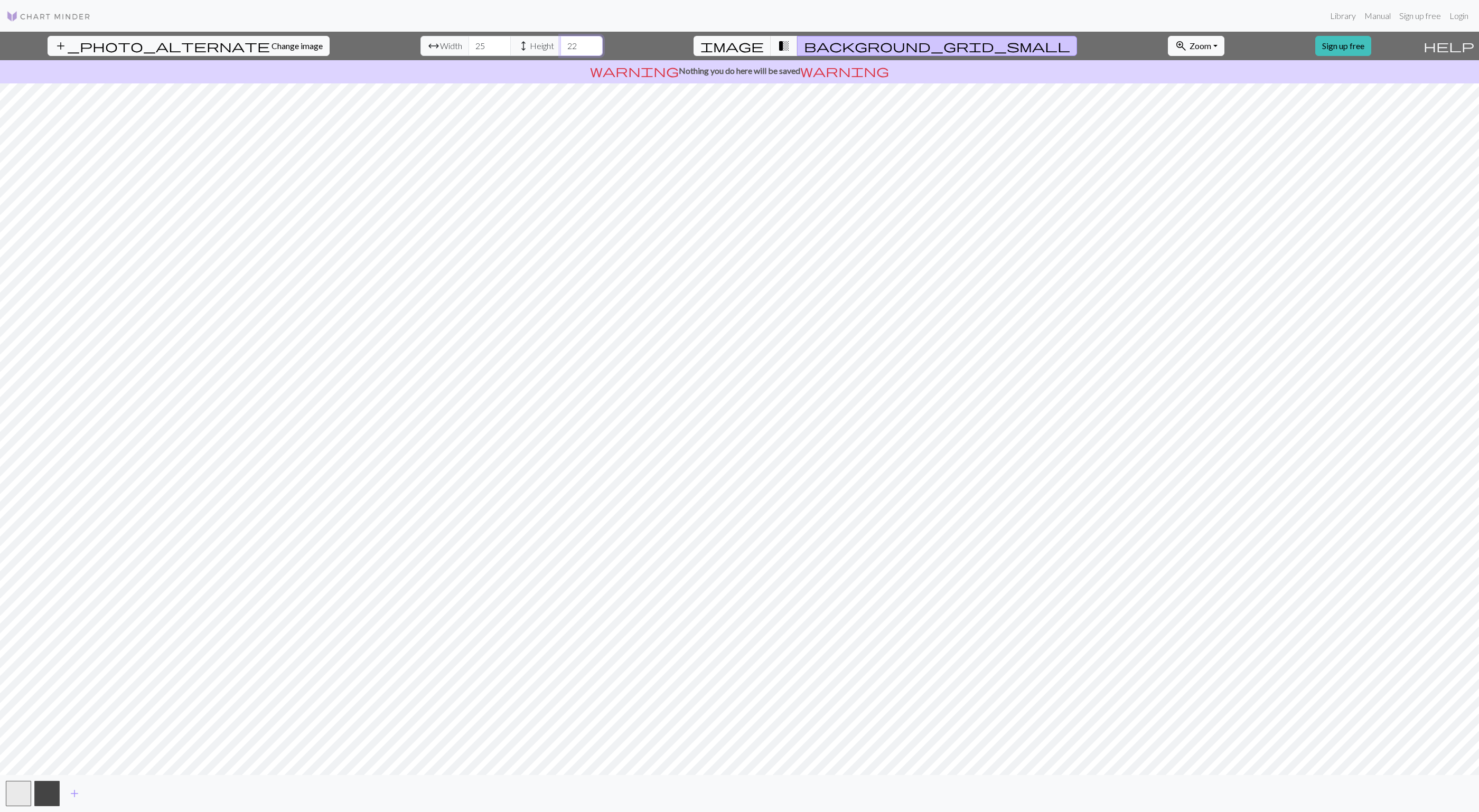
click at [560, 43] on input "22" at bounding box center [581, 46] width 42 height 20
click at [272, 49] on span "Change image" at bounding box center [297, 45] width 51 height 10
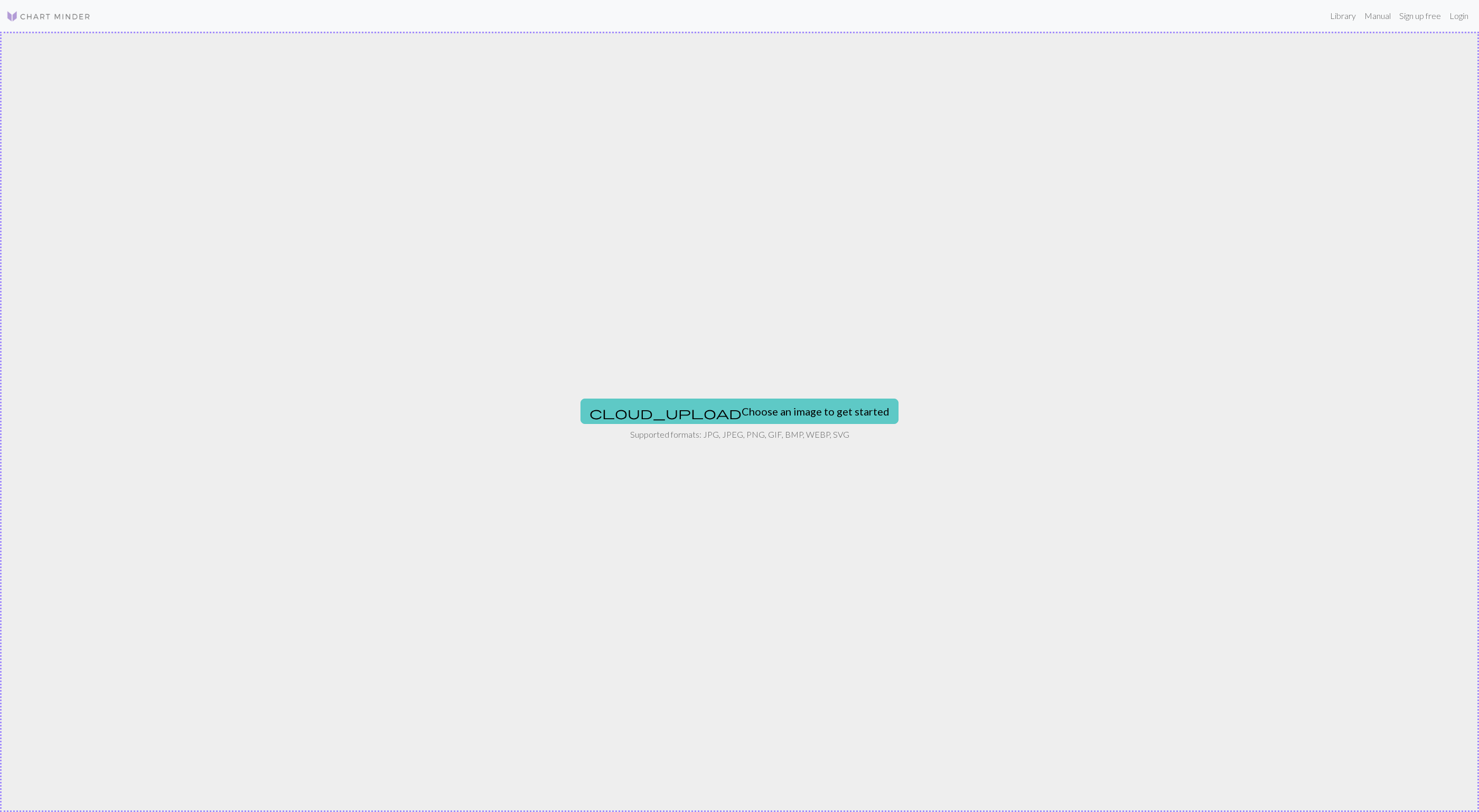
click at [750, 403] on button "cloud_upload Choose an image to get started" at bounding box center [739, 411] width 318 height 26
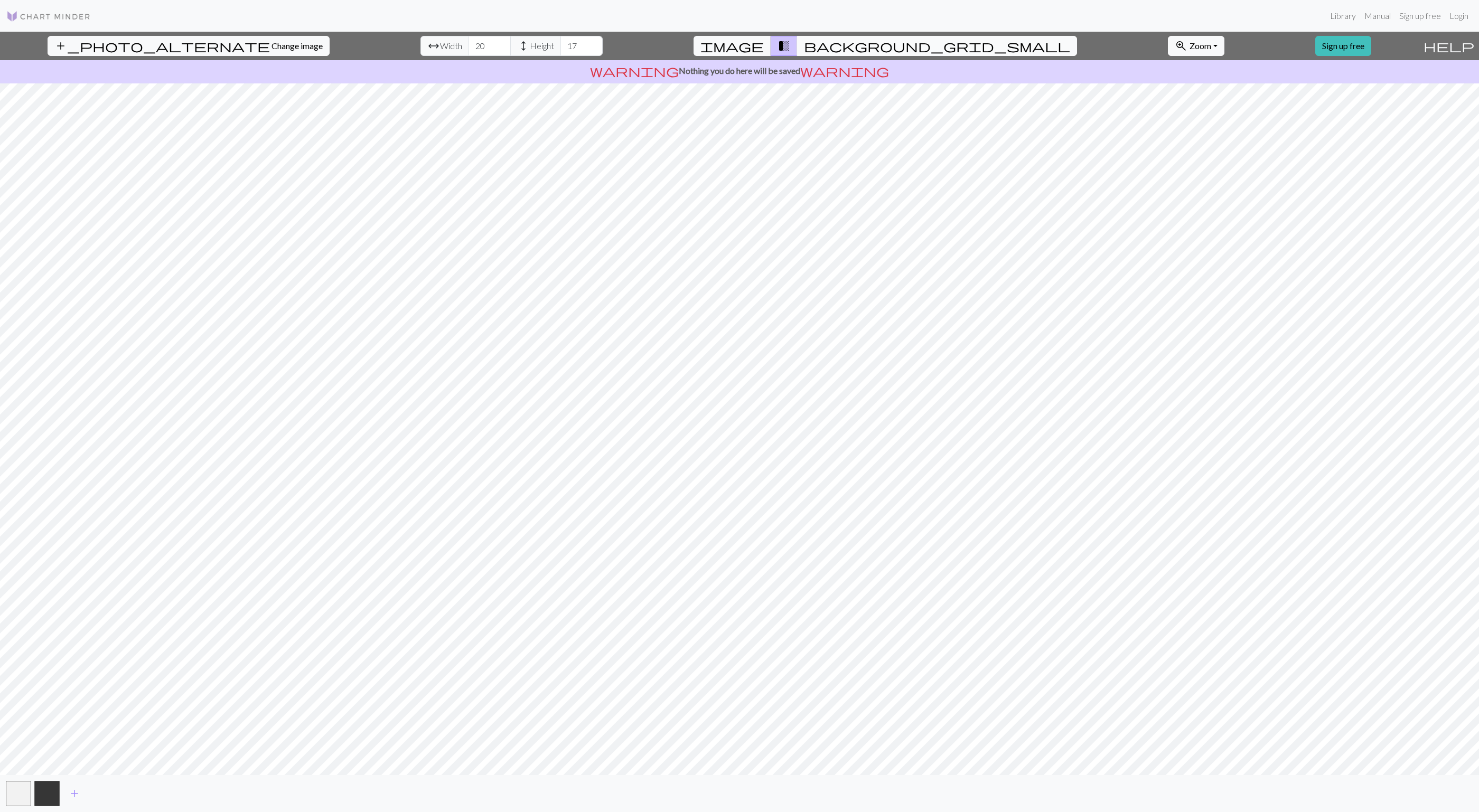
click at [830, 49] on span "background_grid_small" at bounding box center [937, 46] width 266 height 15
click at [790, 46] on span "transition_fade" at bounding box center [783, 46] width 12 height 15
type input "21"
click at [468, 40] on input "21" at bounding box center [489, 46] width 42 height 20
click at [560, 43] on input "18" at bounding box center [581, 46] width 42 height 20
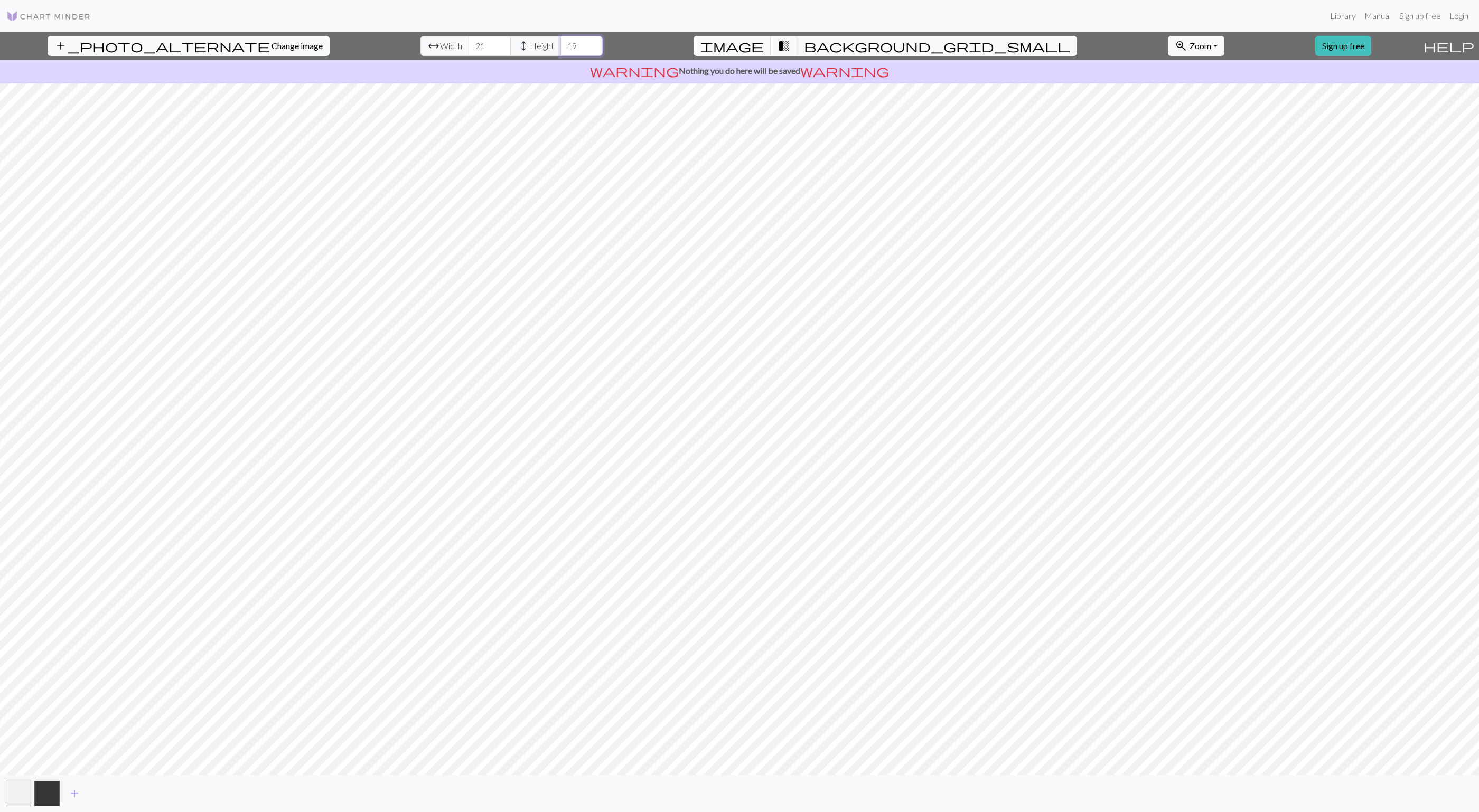
click at [560, 43] on input "19" at bounding box center [581, 46] width 42 height 20
click at [560, 43] on input "20" at bounding box center [581, 46] width 42 height 20
type input "19"
click at [560, 51] on input "19" at bounding box center [581, 46] width 42 height 20
